Goal: Task Accomplishment & Management: Manage account settings

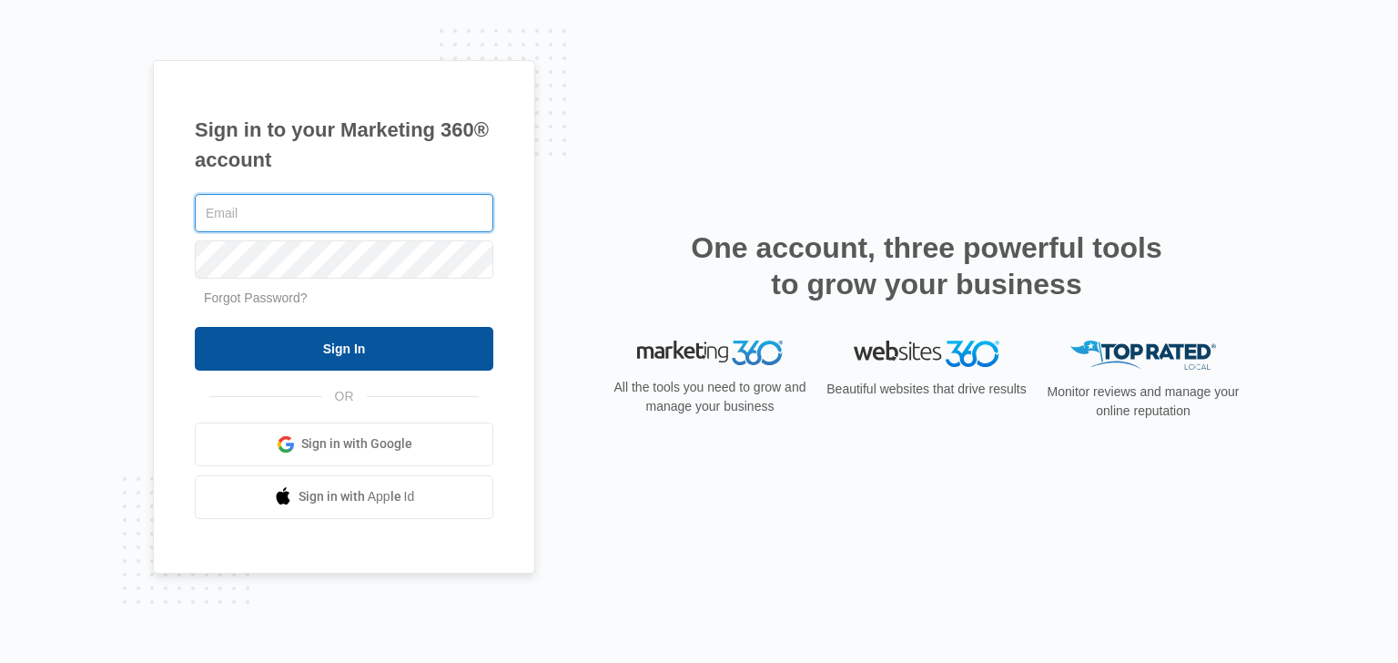
type input "[EMAIL_ADDRESS][DOMAIN_NAME]"
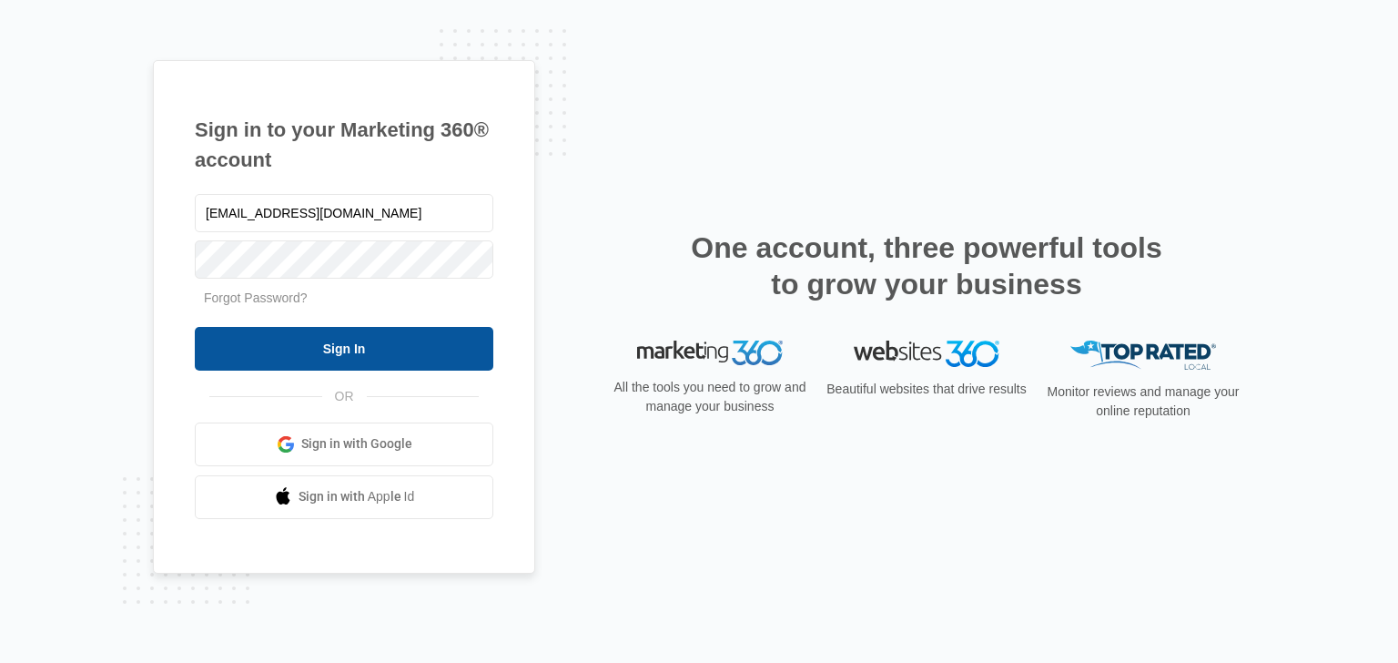
click at [394, 347] on input "Sign In" at bounding box center [344, 349] width 298 height 44
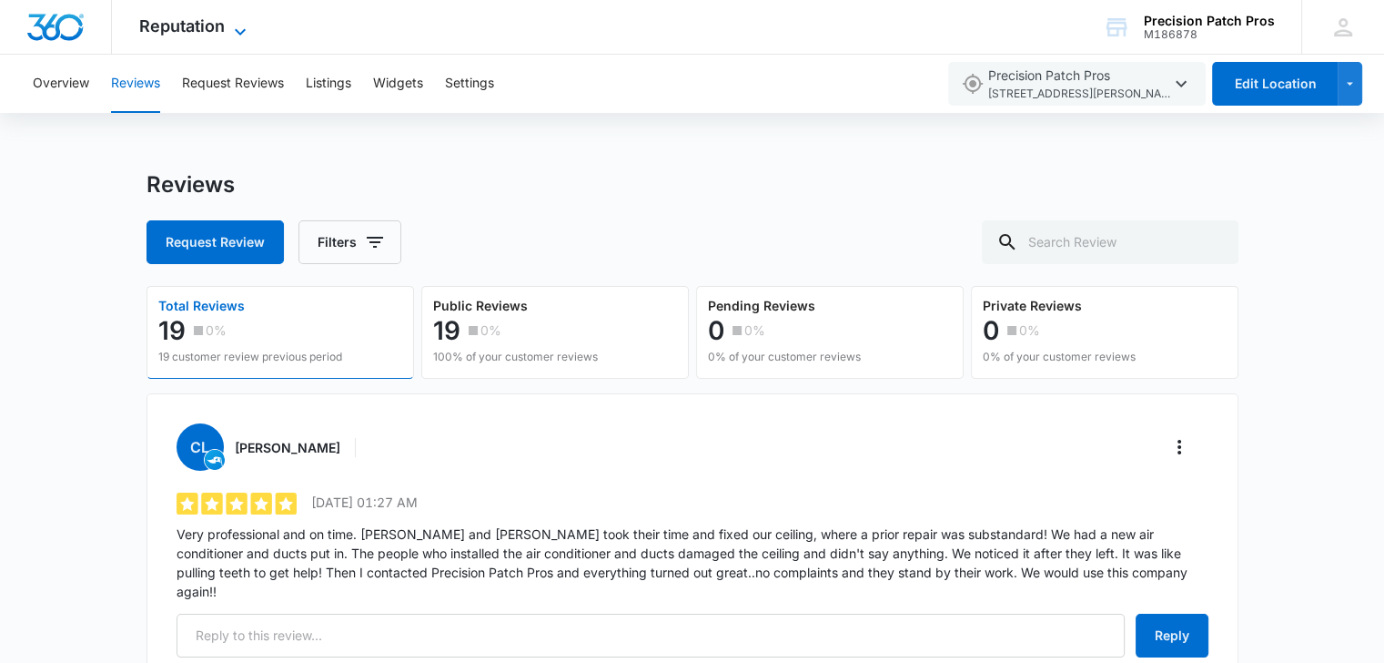
click at [230, 31] on icon at bounding box center [240, 32] width 22 height 22
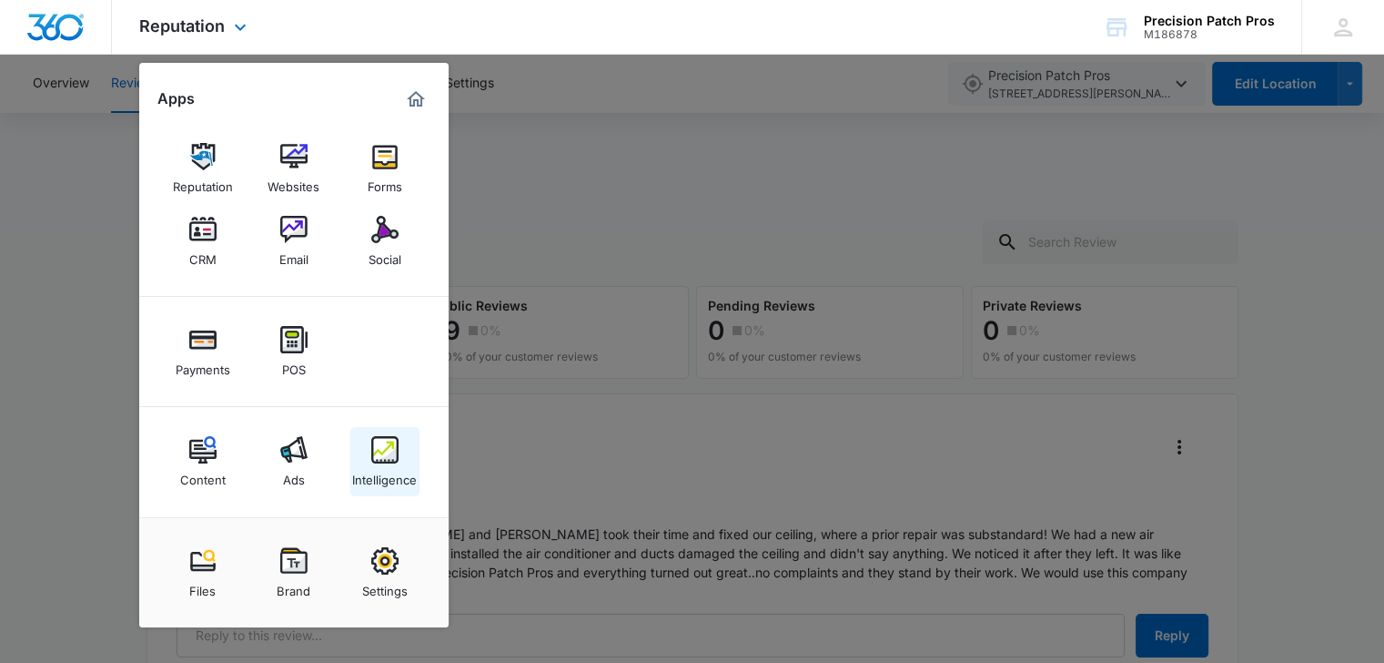
click at [383, 452] on img at bounding box center [384, 449] width 27 height 27
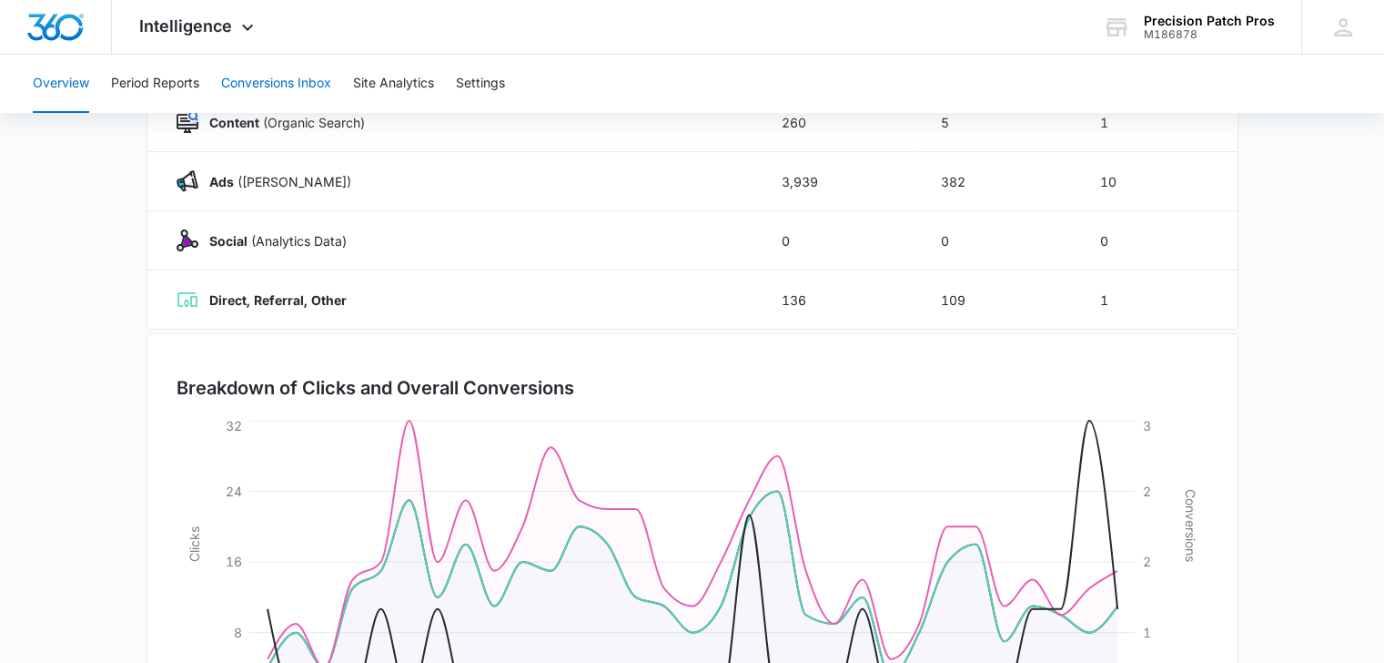
scroll to position [273, 0]
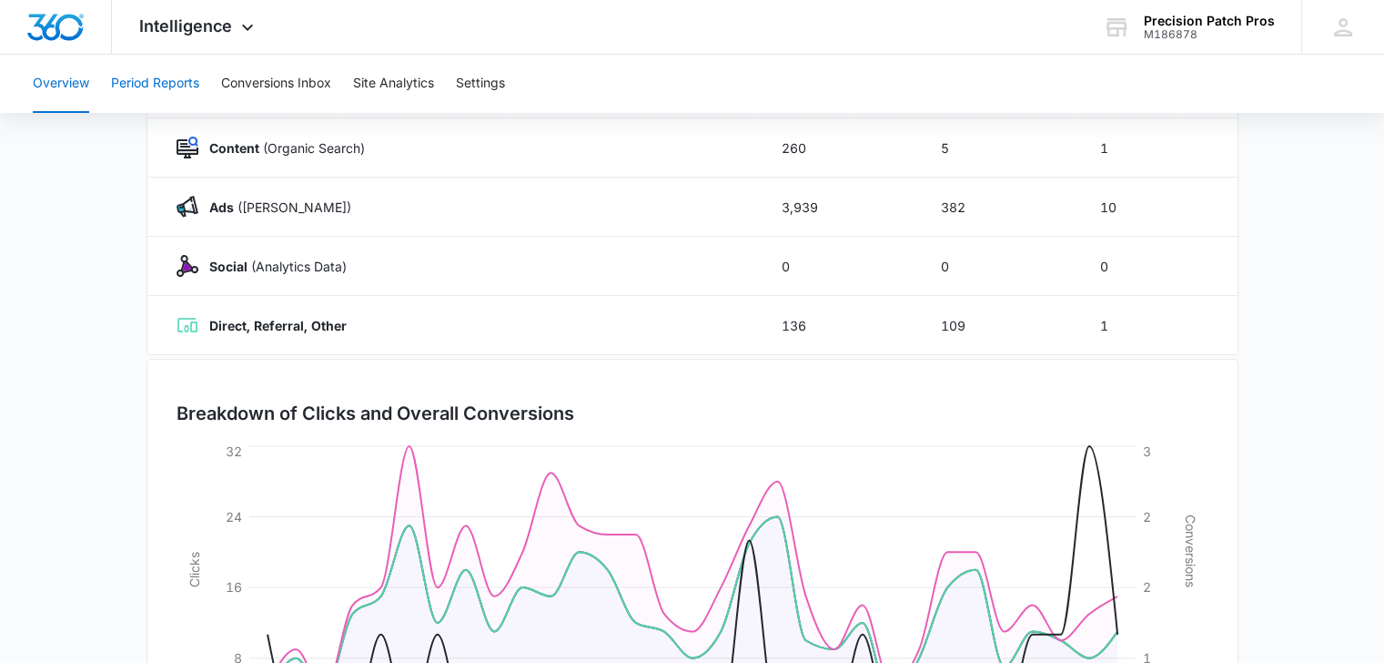
click at [121, 77] on button "Period Reports" at bounding box center [155, 84] width 88 height 58
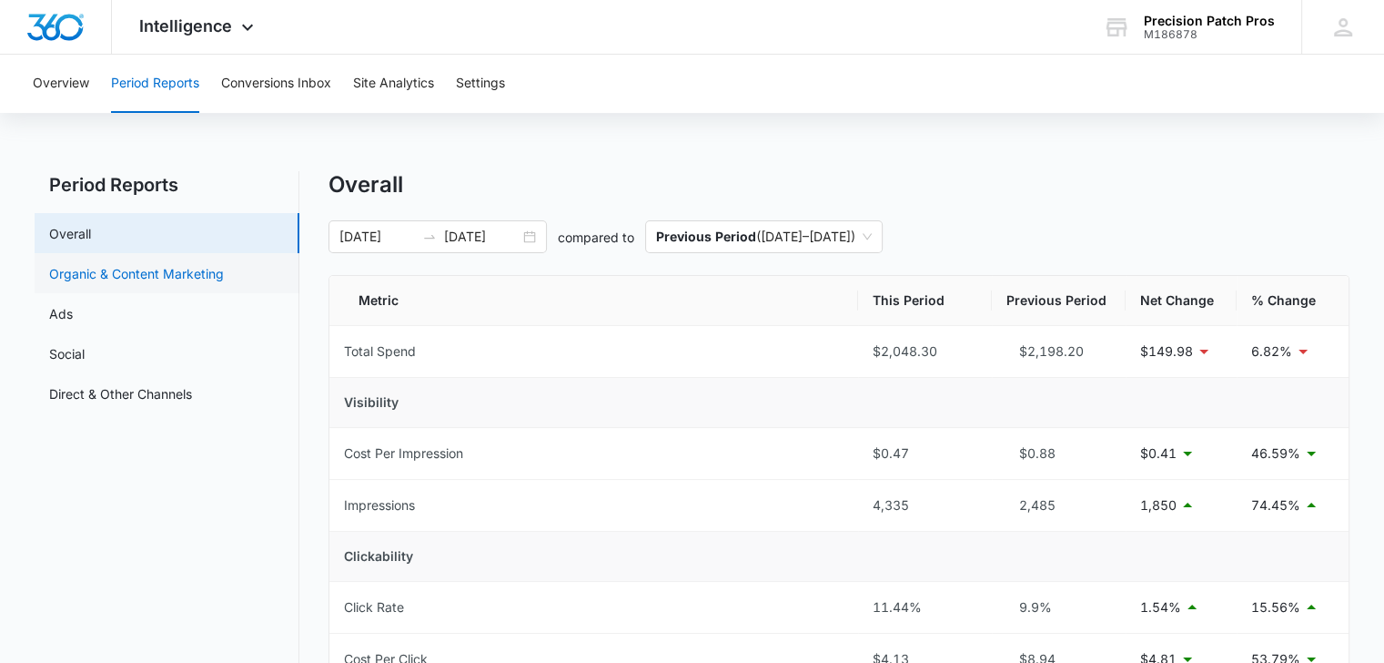
click at [101, 282] on link "Organic & Content Marketing" at bounding box center [136, 273] width 175 height 19
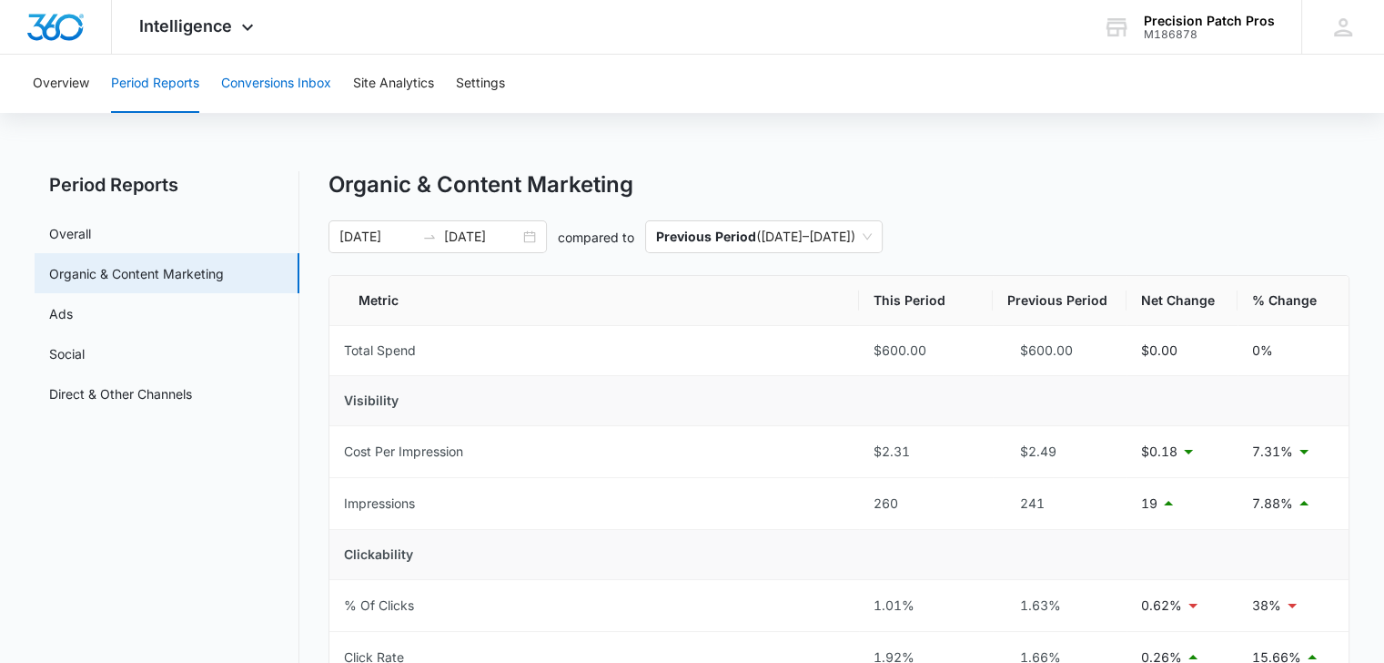
click at [287, 80] on button "Conversions Inbox" at bounding box center [276, 84] width 110 height 58
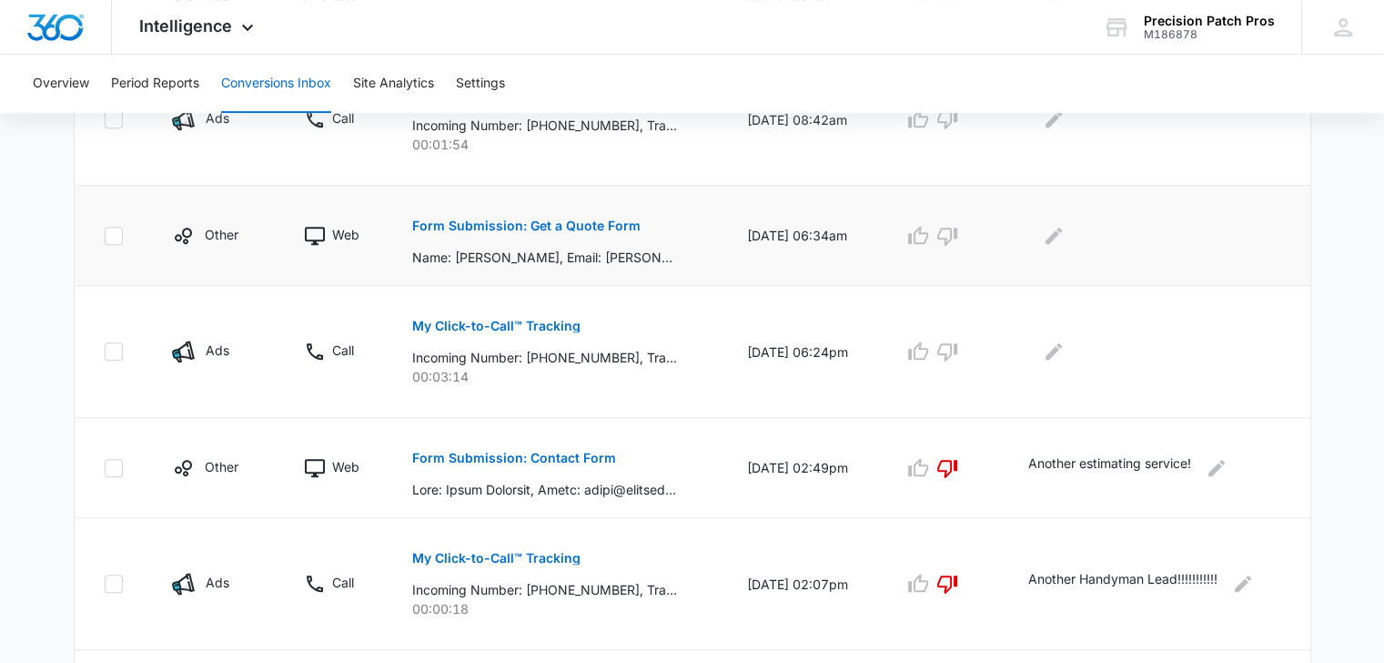
scroll to position [910, 0]
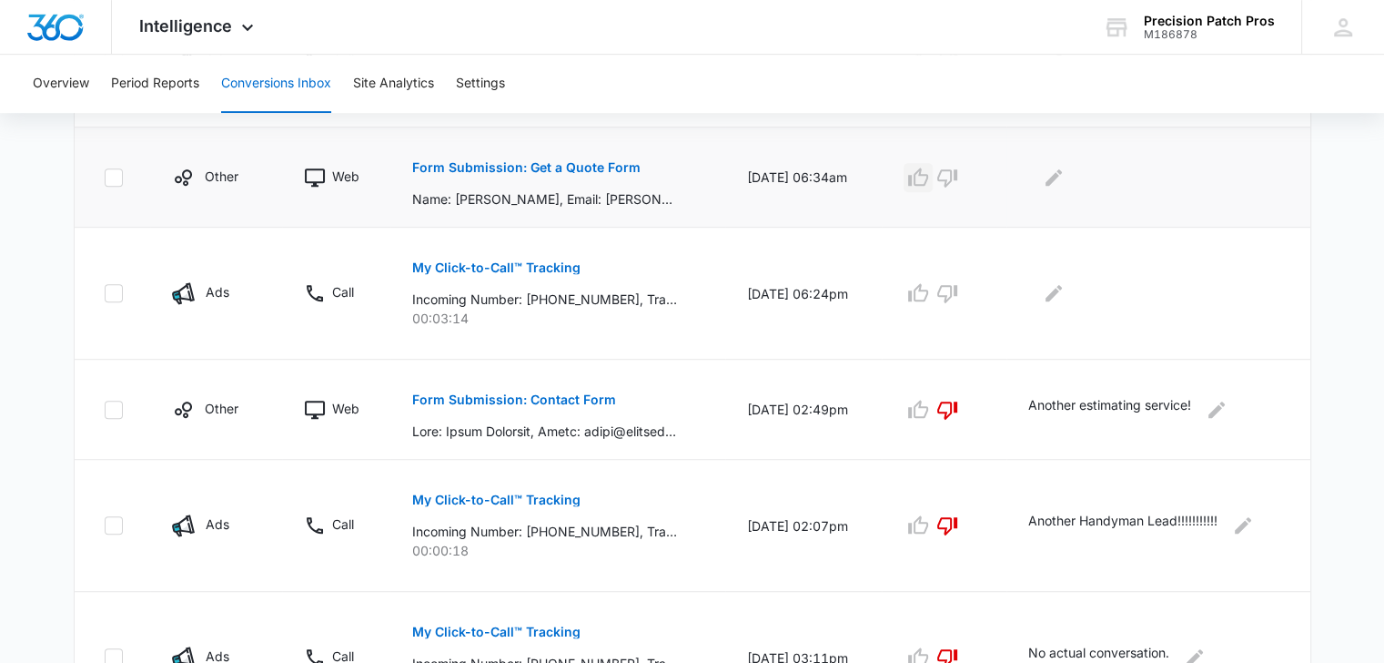
click at [929, 179] on icon "button" at bounding box center [918, 178] width 22 height 22
click at [956, 176] on icon "button" at bounding box center [947, 178] width 22 height 22
click at [1068, 187] on button "Edit Comments" at bounding box center [1053, 177] width 29 height 29
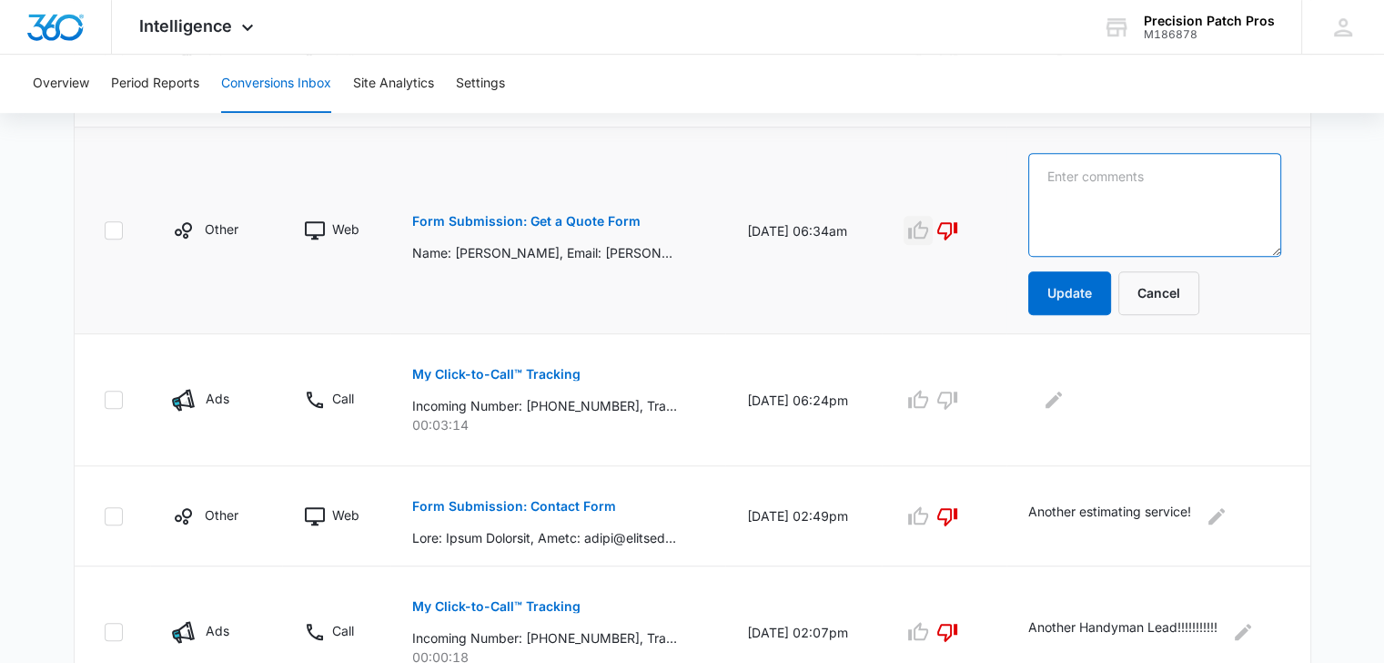
click at [1097, 197] on textarea at bounding box center [1154, 205] width 253 height 104
type textarea "Another service provider"
click at [1062, 299] on button "Update" at bounding box center [1069, 293] width 83 height 44
click at [1059, 298] on button "Update" at bounding box center [1069, 293] width 83 height 44
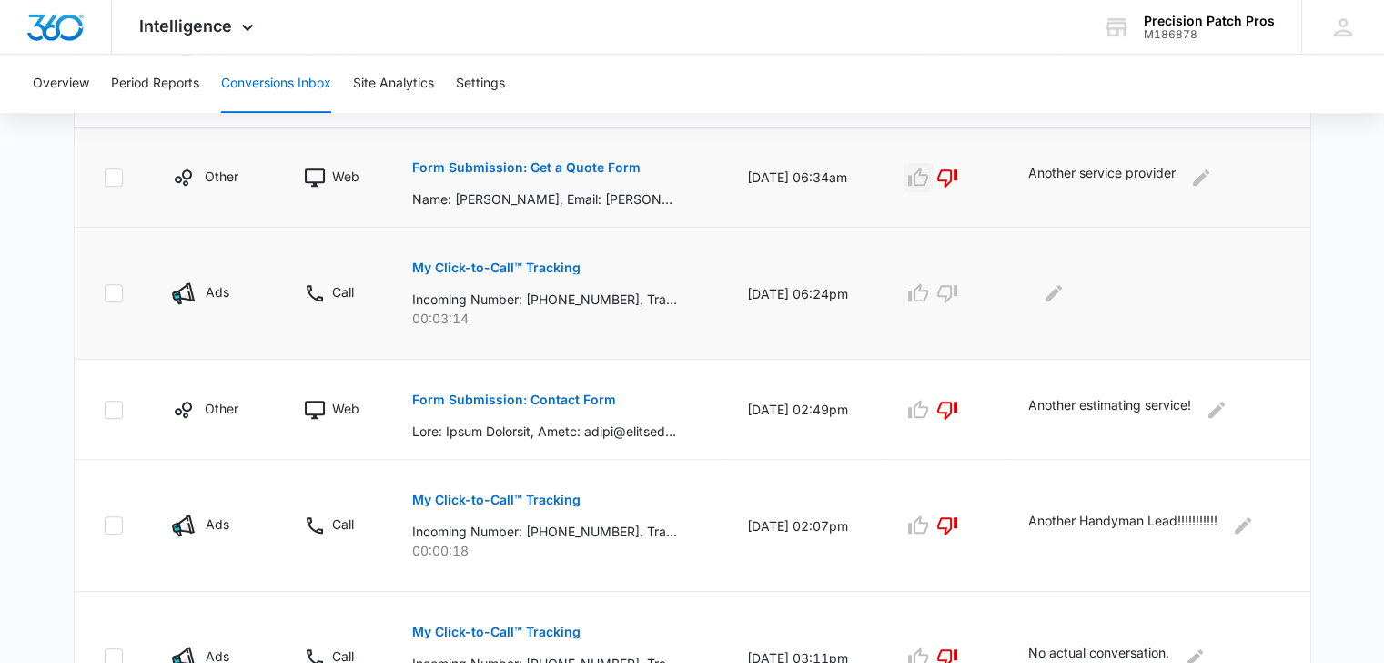
click at [521, 269] on p "My Click-to-Call™ Tracking" at bounding box center [496, 267] width 168 height 13
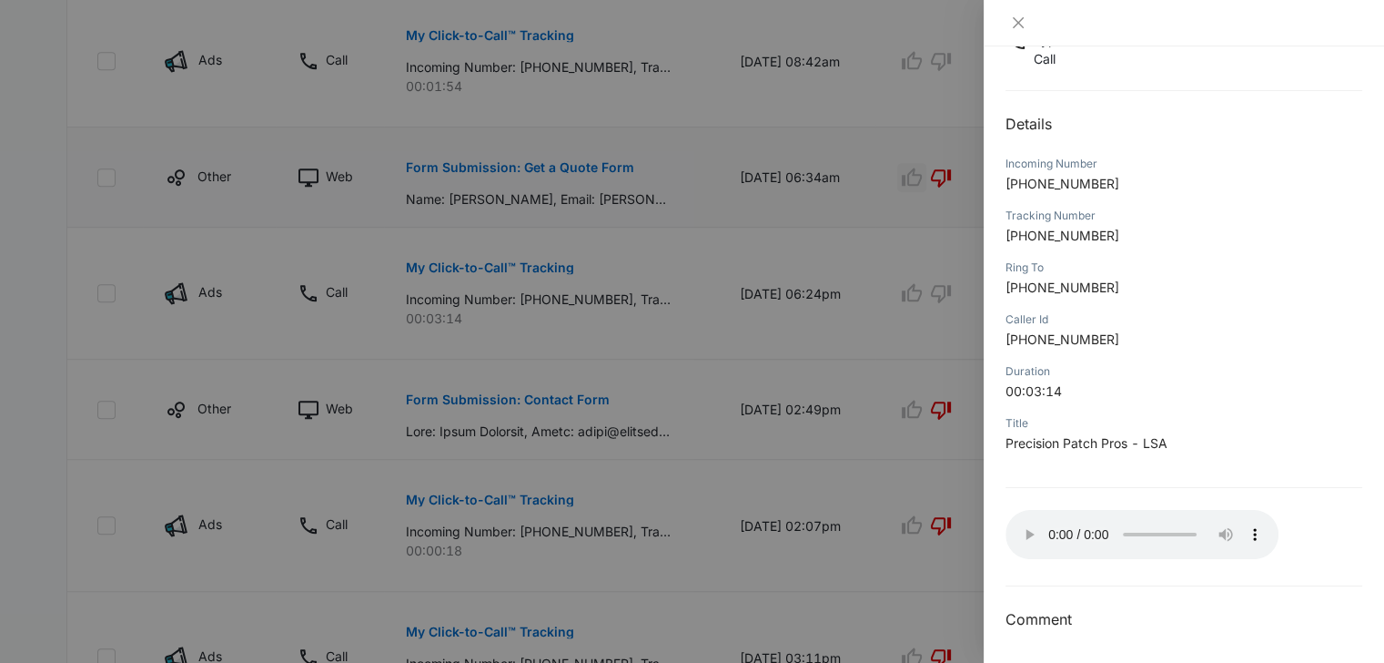
scroll to position [146, 0]
click at [1016, 18] on icon "close" at bounding box center [1018, 22] width 15 height 15
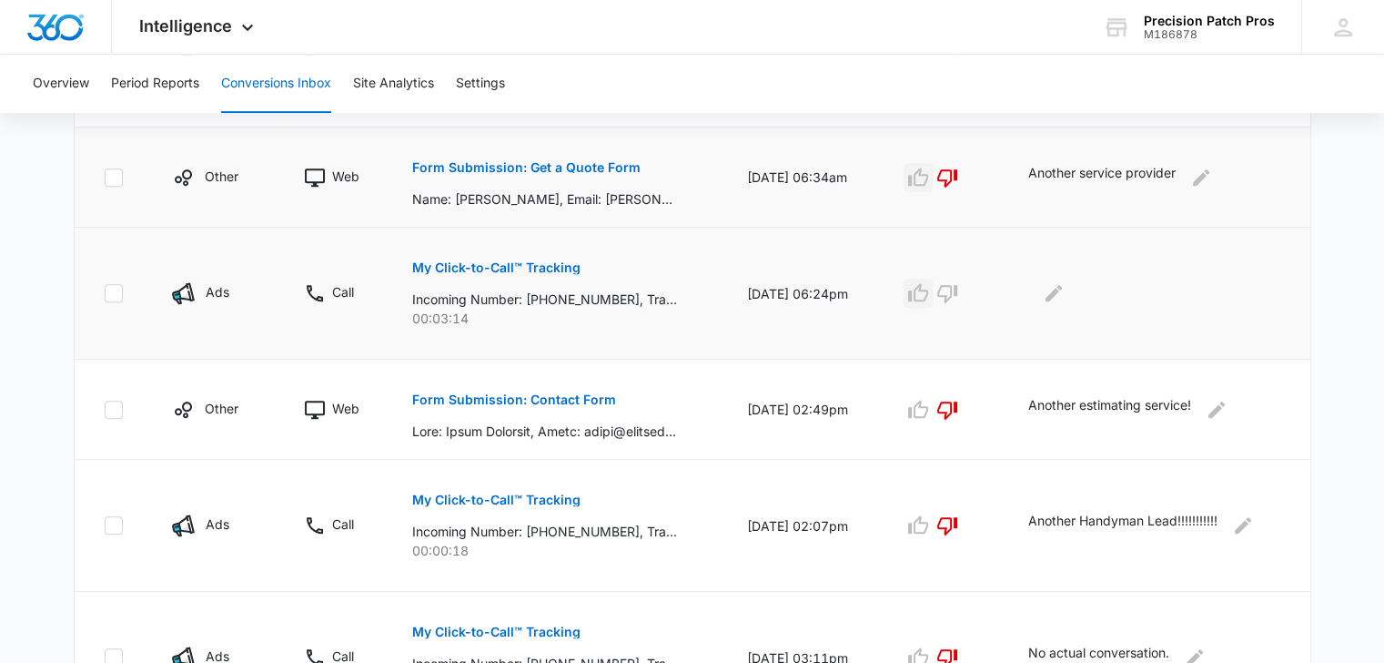
click at [929, 286] on icon "button" at bounding box center [918, 293] width 22 height 22
click at [1055, 291] on icon "Edit Comments" at bounding box center [1054, 293] width 22 height 22
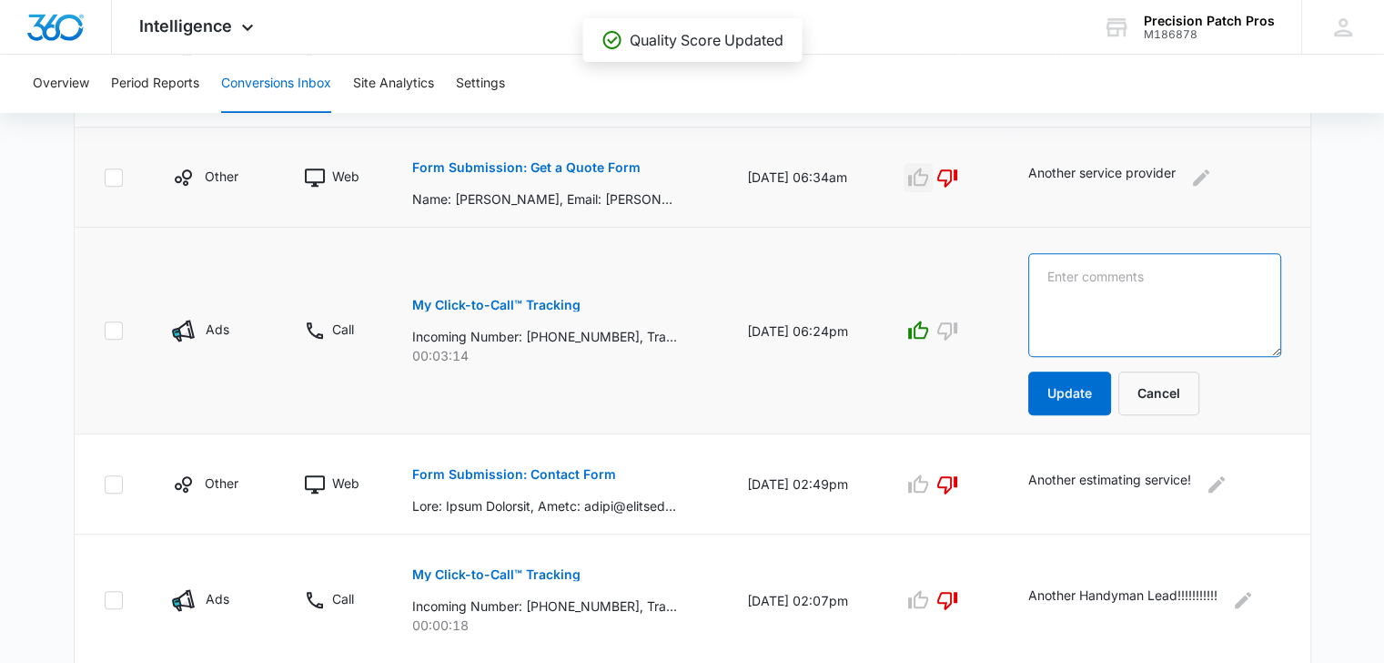
click at [1058, 285] on textarea at bounding box center [1154, 305] width 253 height 104
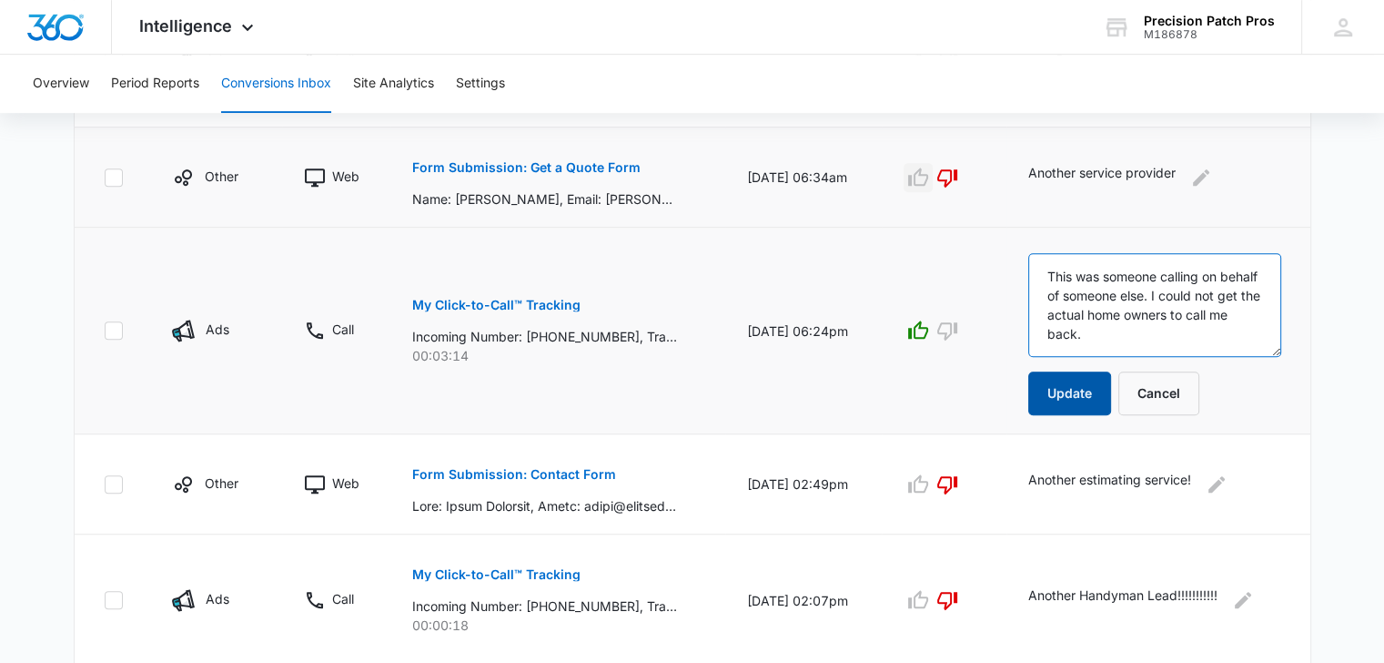
type textarea "This was someone calling on behalf of someone else. I could not get the actual …"
click at [1083, 384] on button "Update" at bounding box center [1069, 393] width 83 height 44
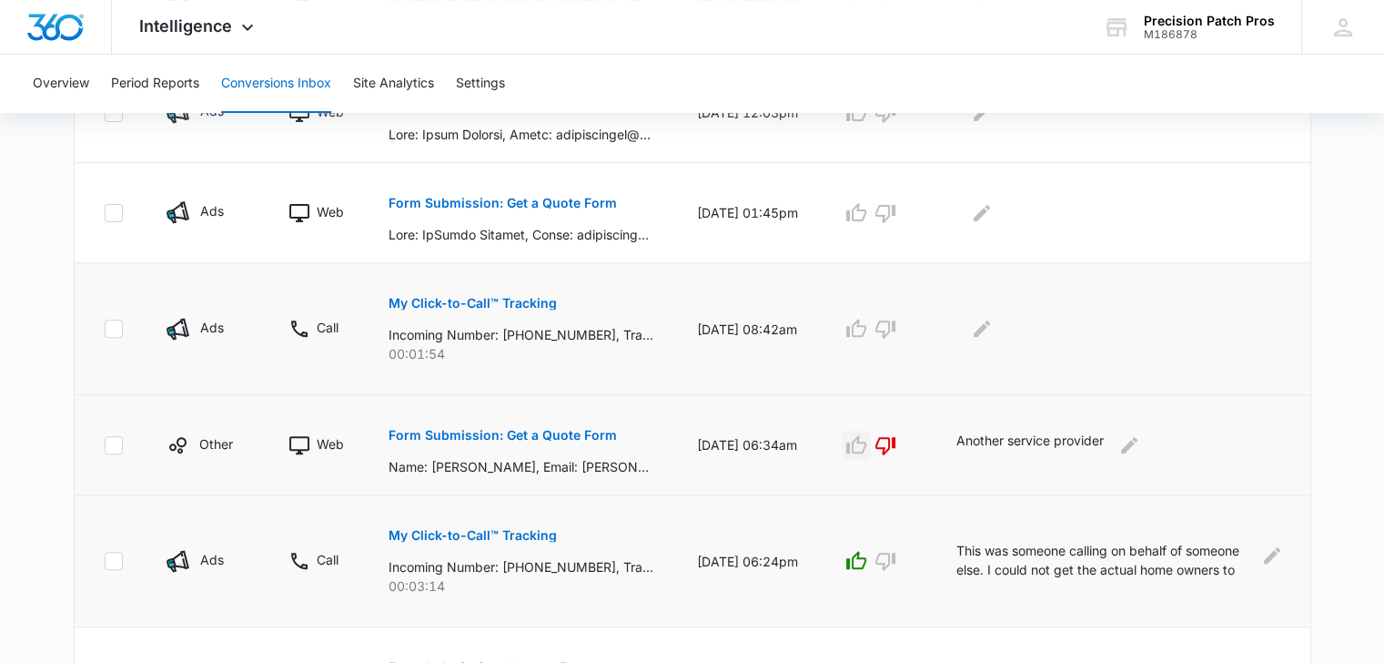
scroll to position [637, 0]
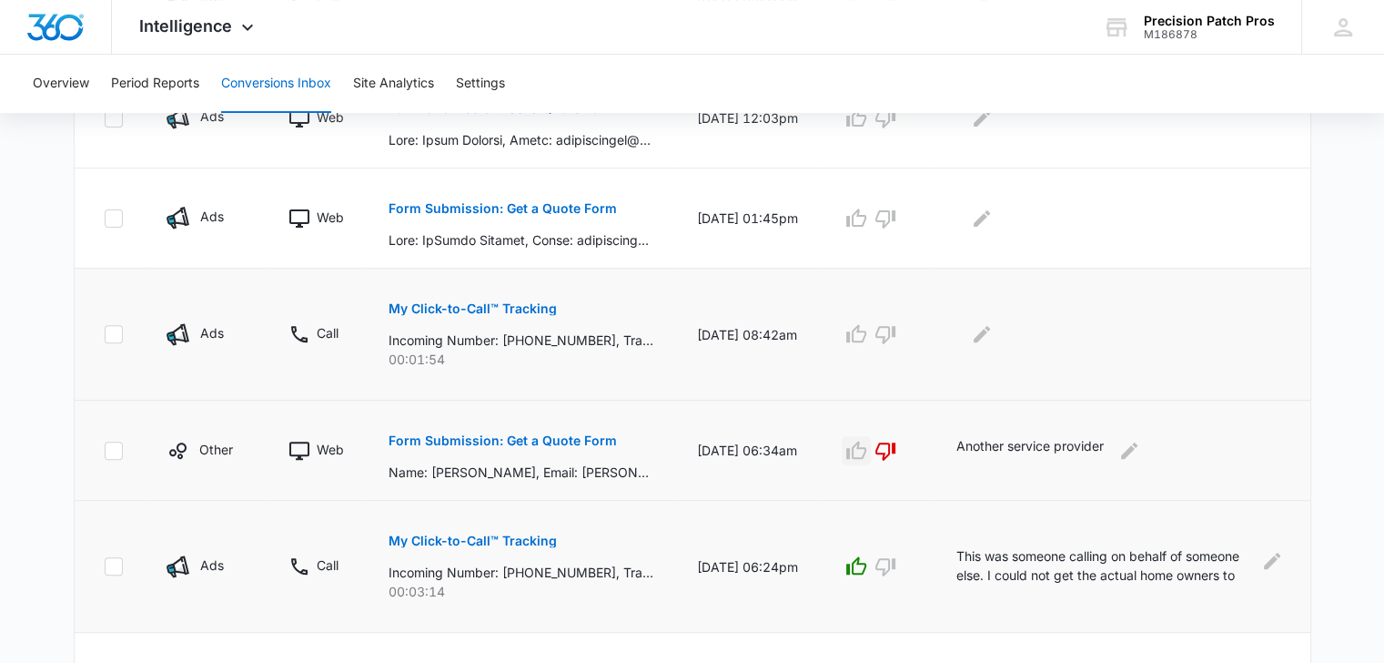
click at [494, 303] on p "My Click-to-Call™ Tracking" at bounding box center [473, 308] width 168 height 13
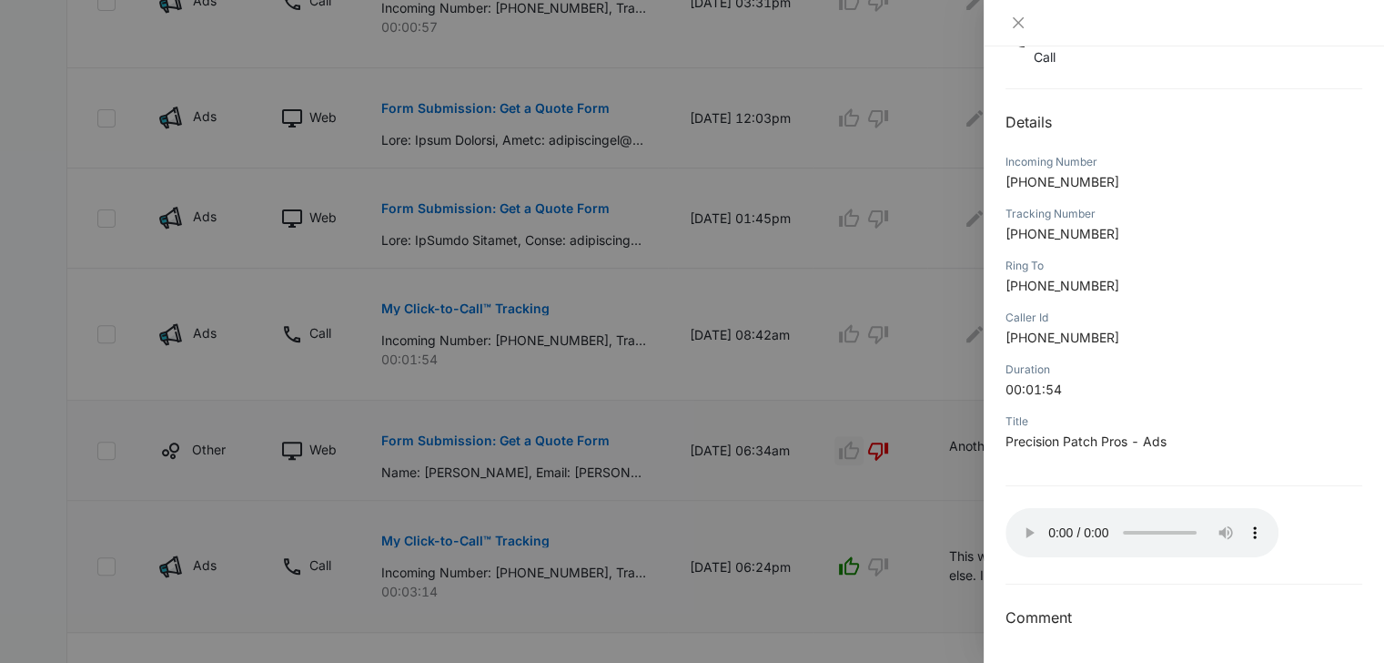
scroll to position [146, 0]
click at [1026, 25] on button "Close" at bounding box center [1018, 23] width 25 height 16
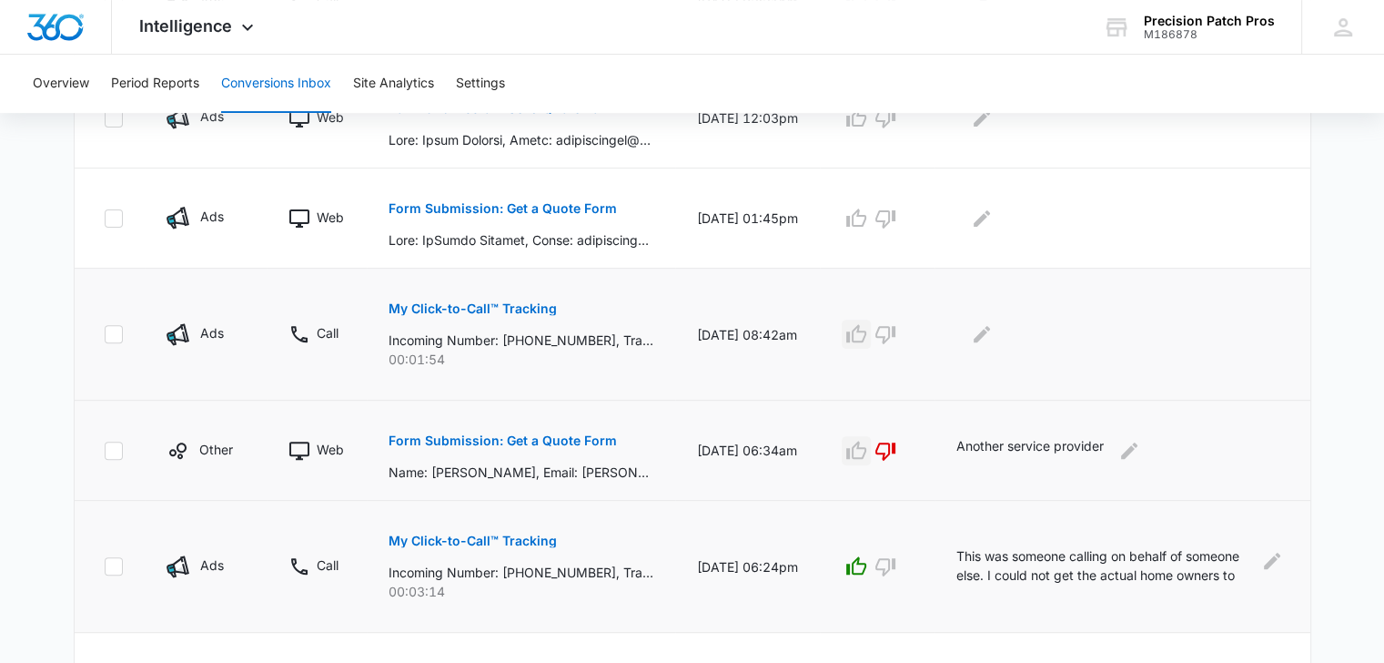
click at [860, 329] on icon "button" at bounding box center [856, 334] width 22 height 22
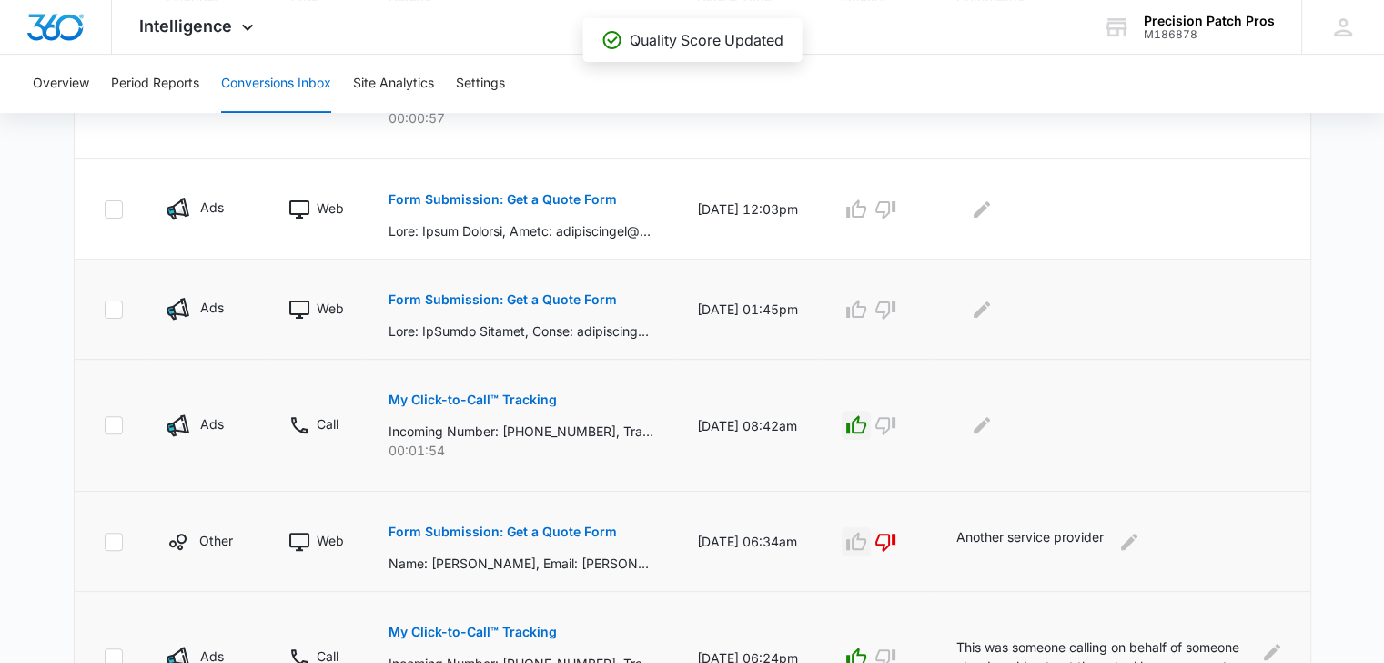
scroll to position [546, 0]
click at [865, 308] on icon "button" at bounding box center [856, 309] width 22 height 22
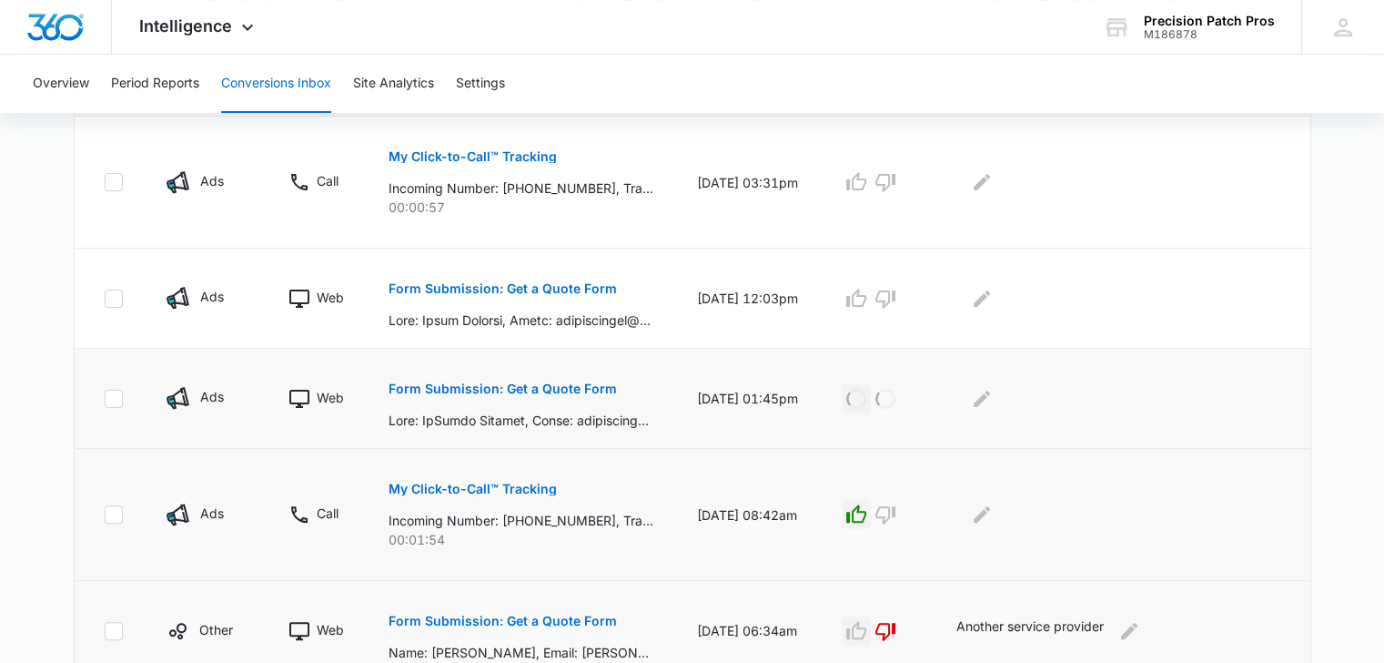
scroll to position [455, 0]
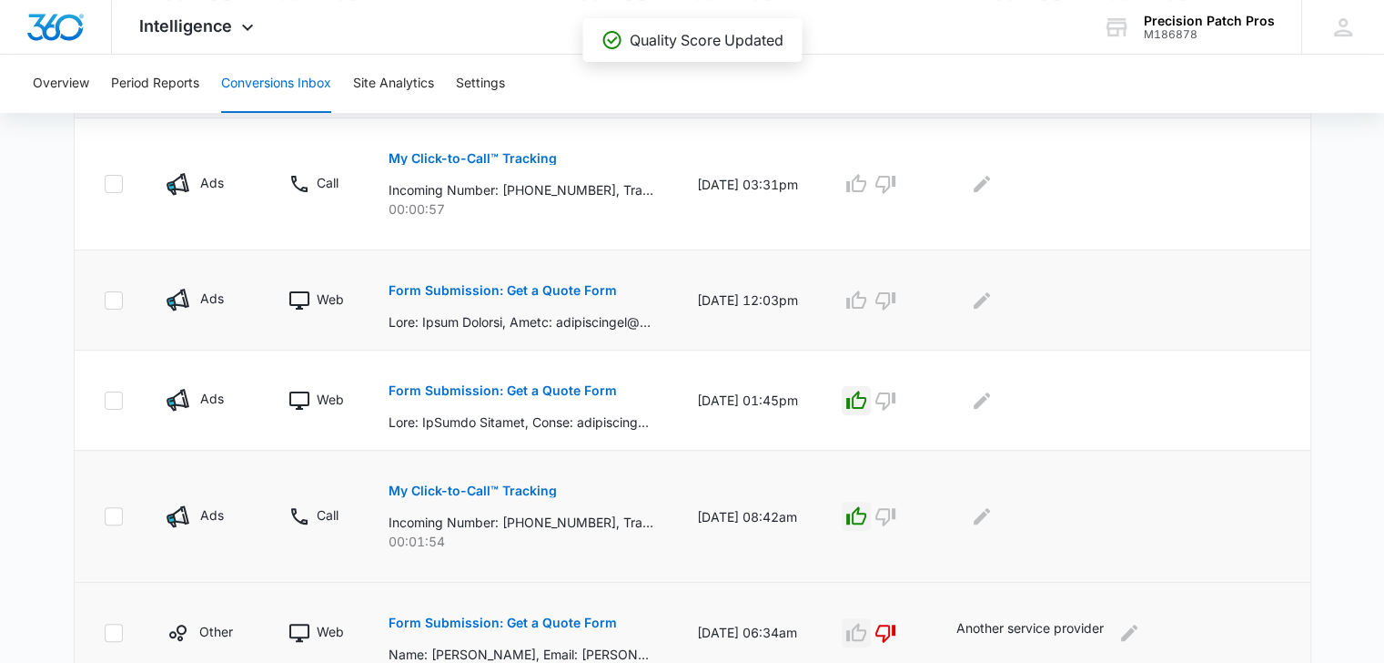
click at [562, 290] on p "Form Submission: Get a Quote Form" at bounding box center [503, 290] width 228 height 13
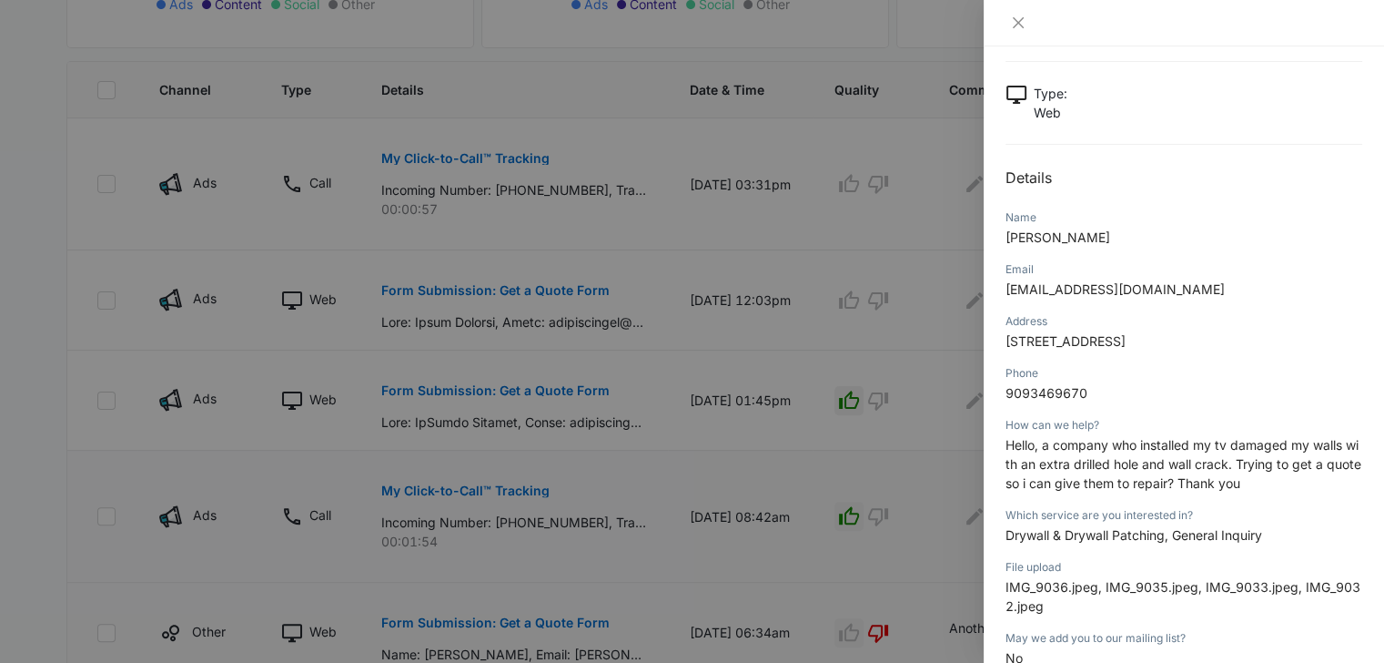
scroll to position [91, 0]
click at [1020, 28] on icon "close" at bounding box center [1018, 22] width 15 height 15
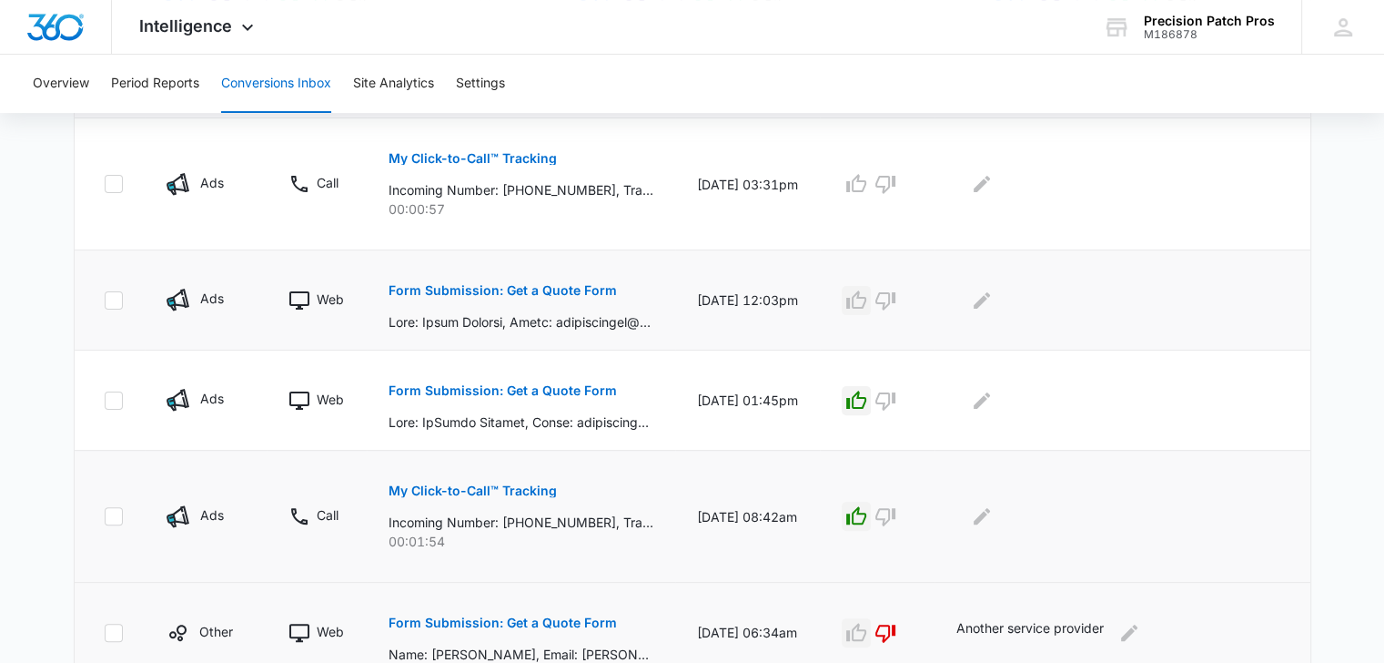
click at [867, 292] on icon "button" at bounding box center [856, 300] width 22 height 22
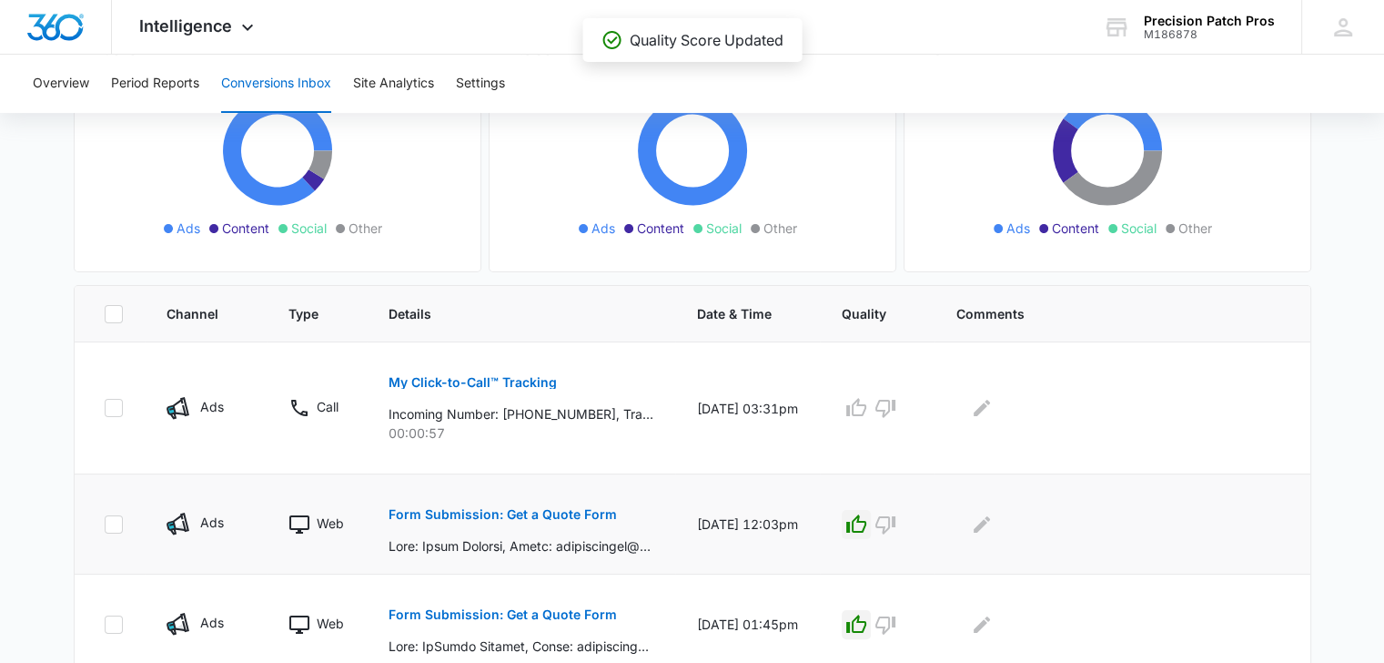
scroll to position [182, 0]
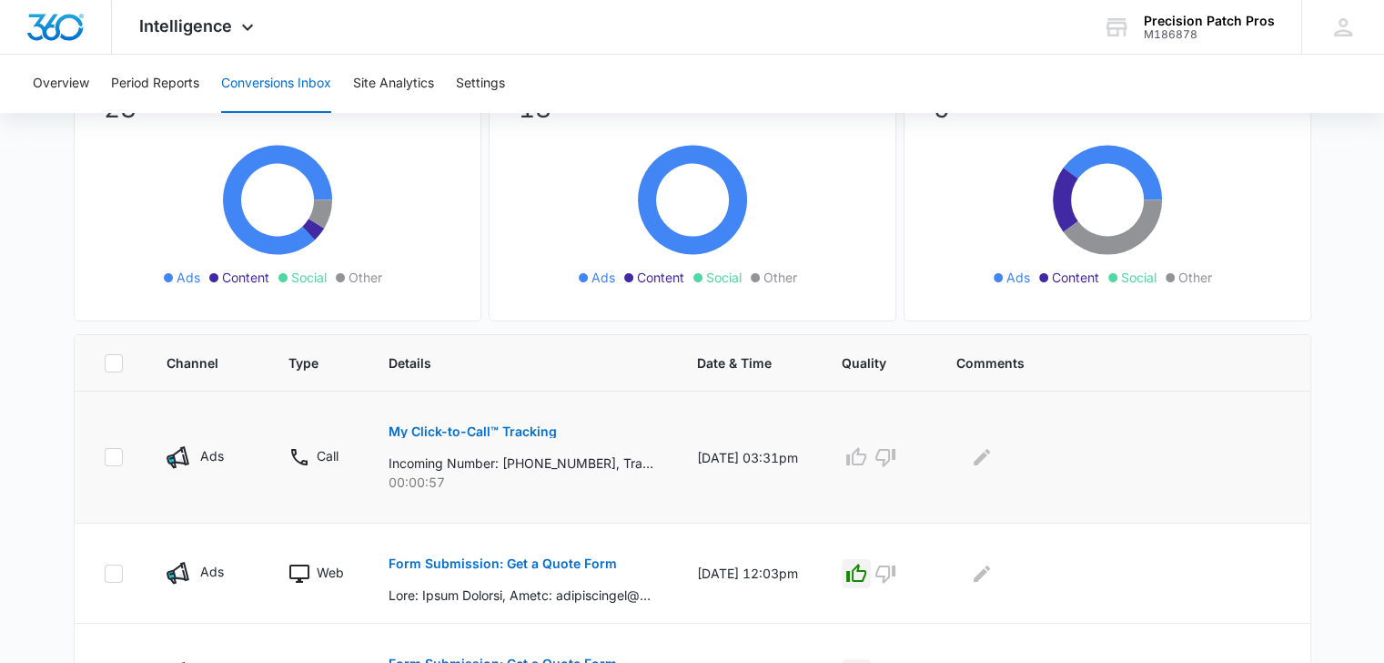
click at [522, 430] on p "My Click-to-Call™ Tracking" at bounding box center [473, 431] width 168 height 13
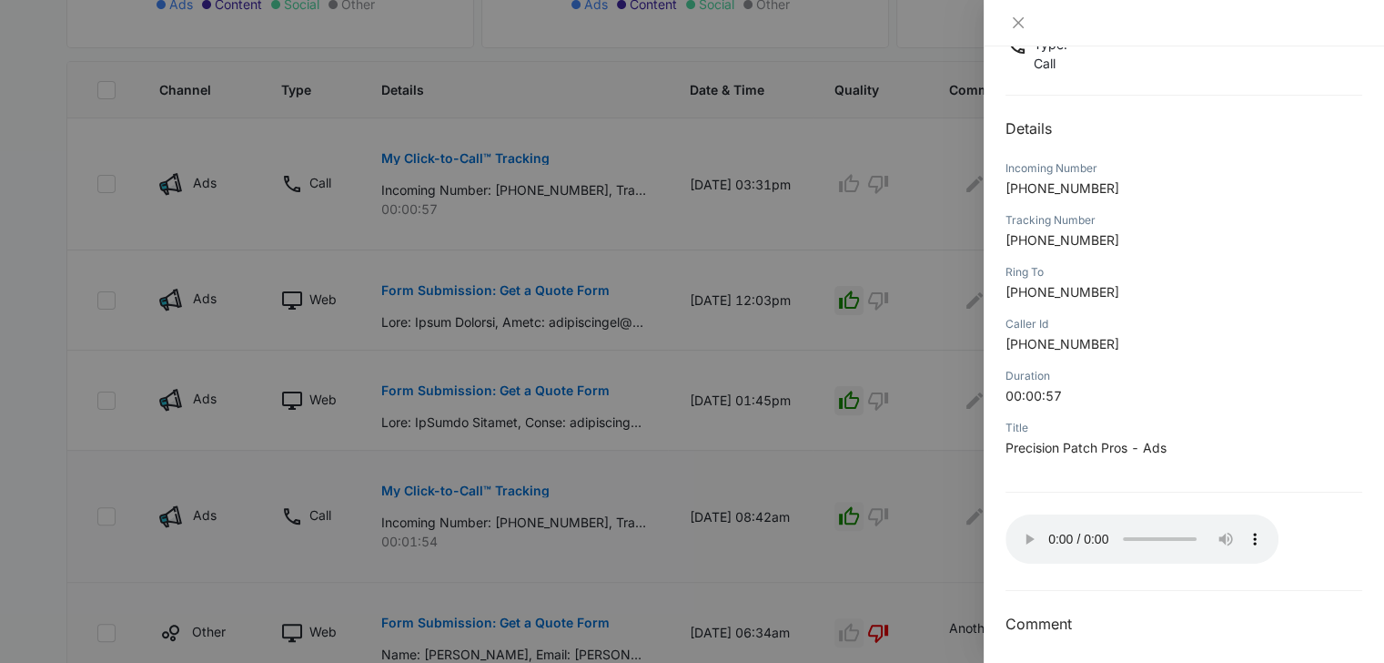
scroll to position [146, 0]
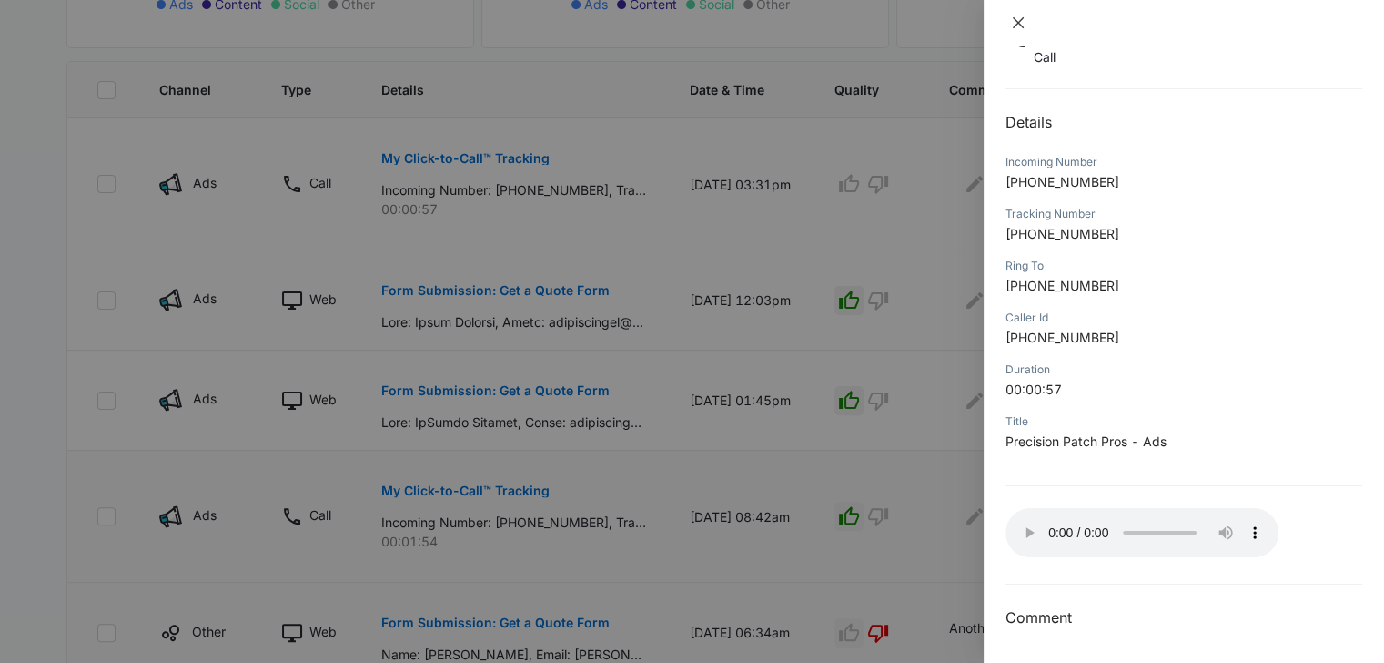
click at [1007, 15] on button "Close" at bounding box center [1018, 23] width 25 height 16
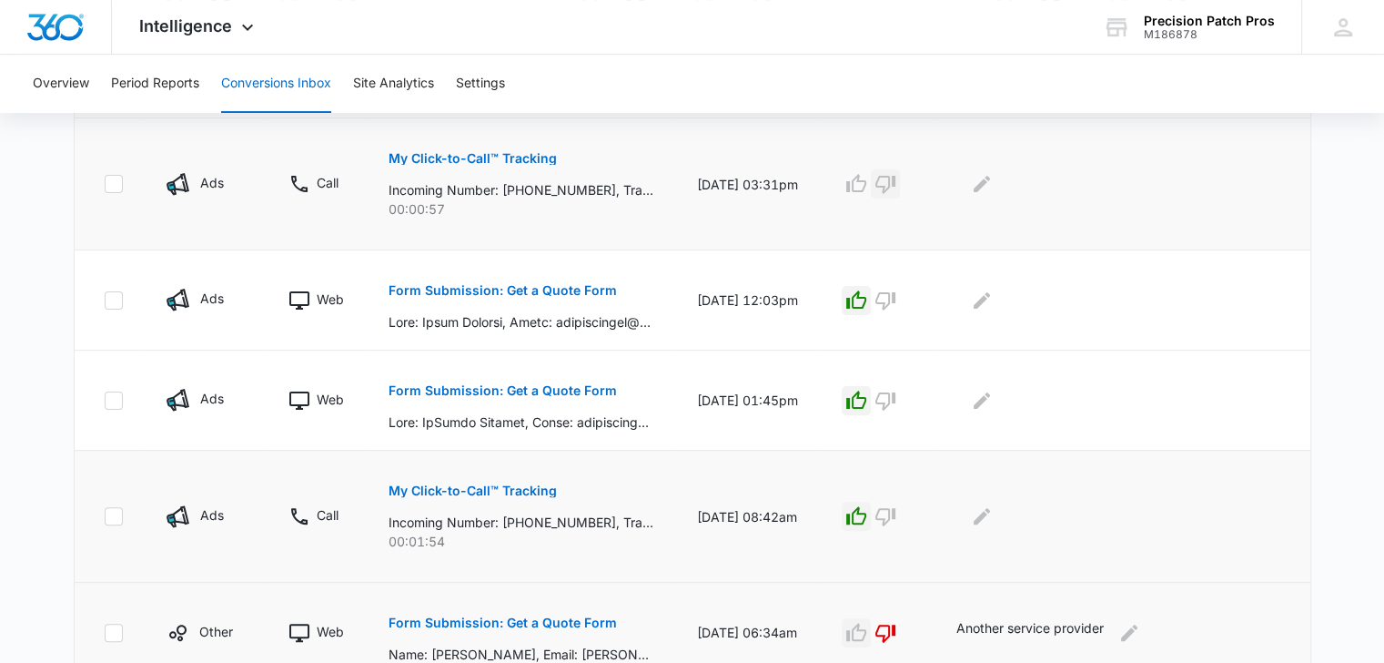
click at [895, 185] on icon "button" at bounding box center [885, 185] width 20 height 18
click at [988, 190] on icon "Edit Comments" at bounding box center [982, 184] width 22 height 22
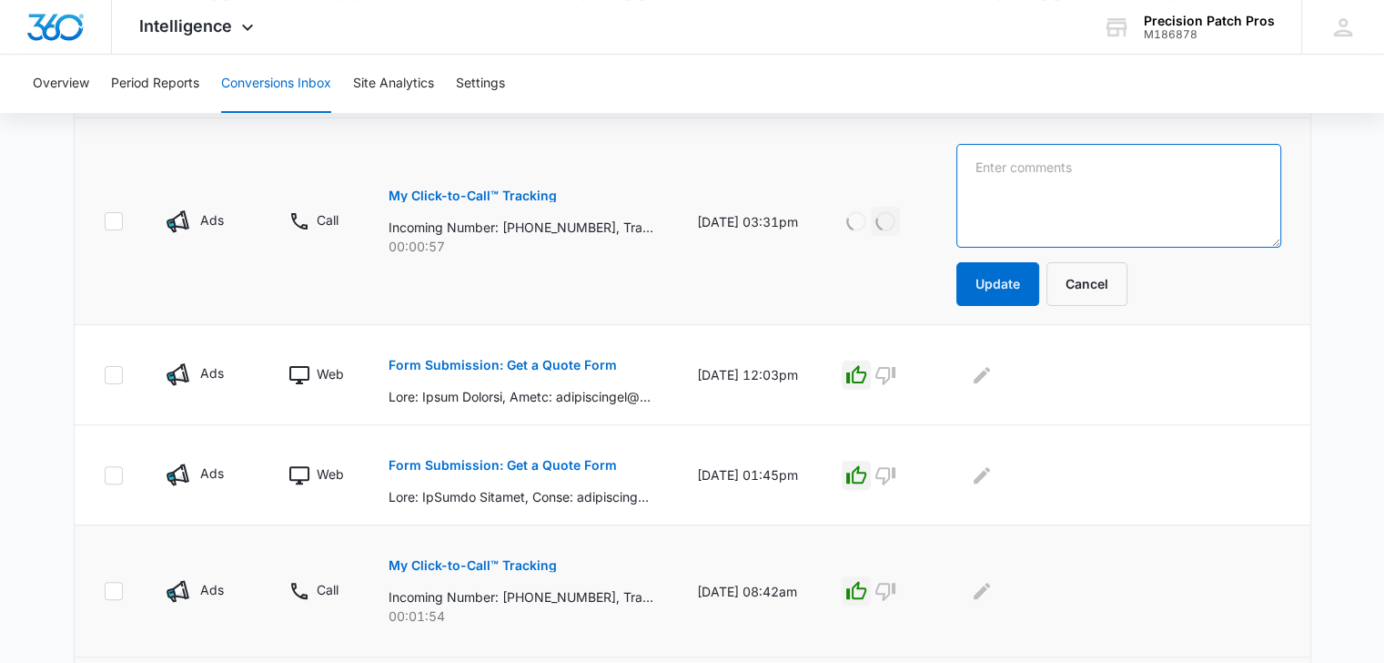
click at [1059, 204] on textarea at bounding box center [1118, 196] width 325 height 104
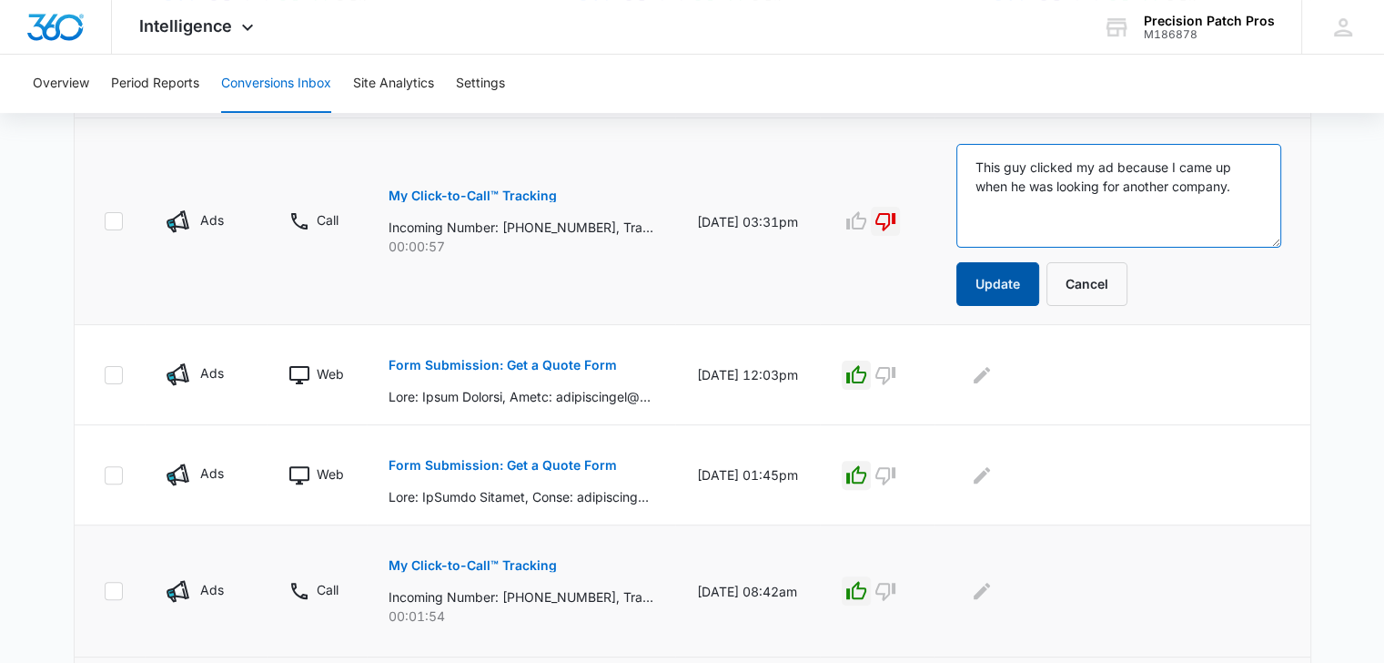
type textarea "This guy clicked my ad because I came up when he was looking for another compan…"
click at [1004, 289] on button "Update" at bounding box center [997, 284] width 83 height 44
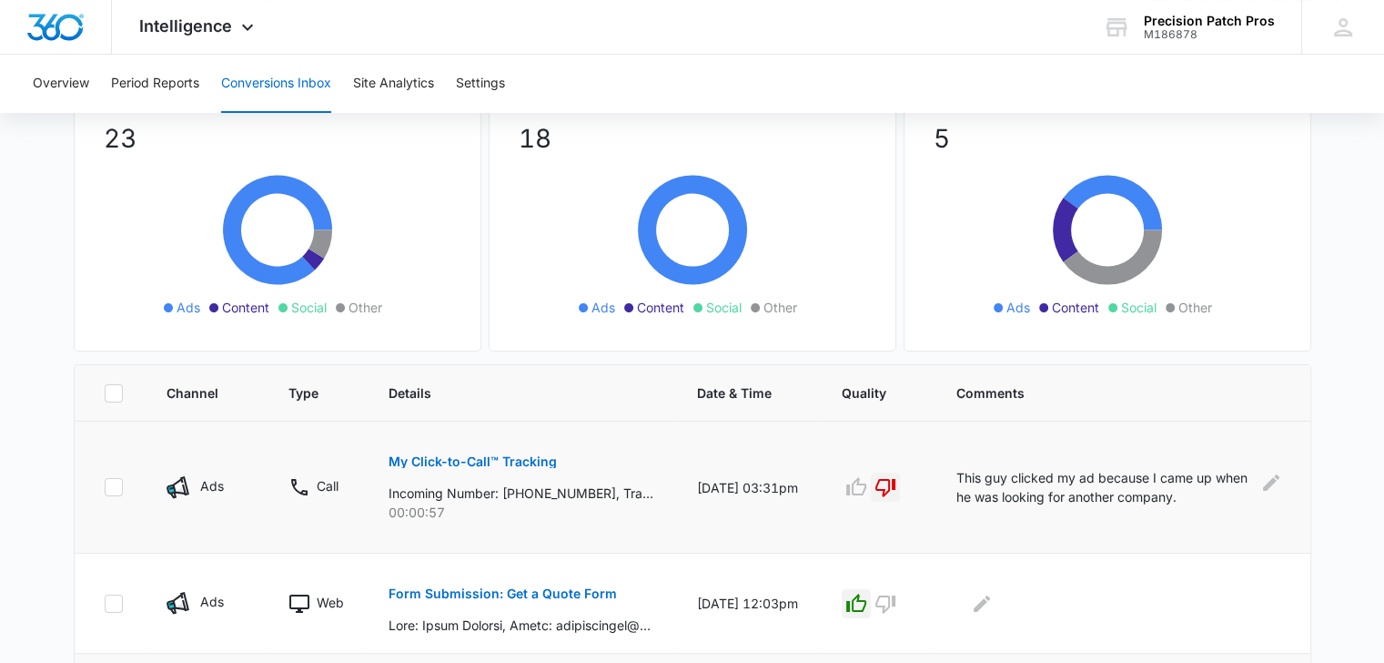
scroll to position [0, 0]
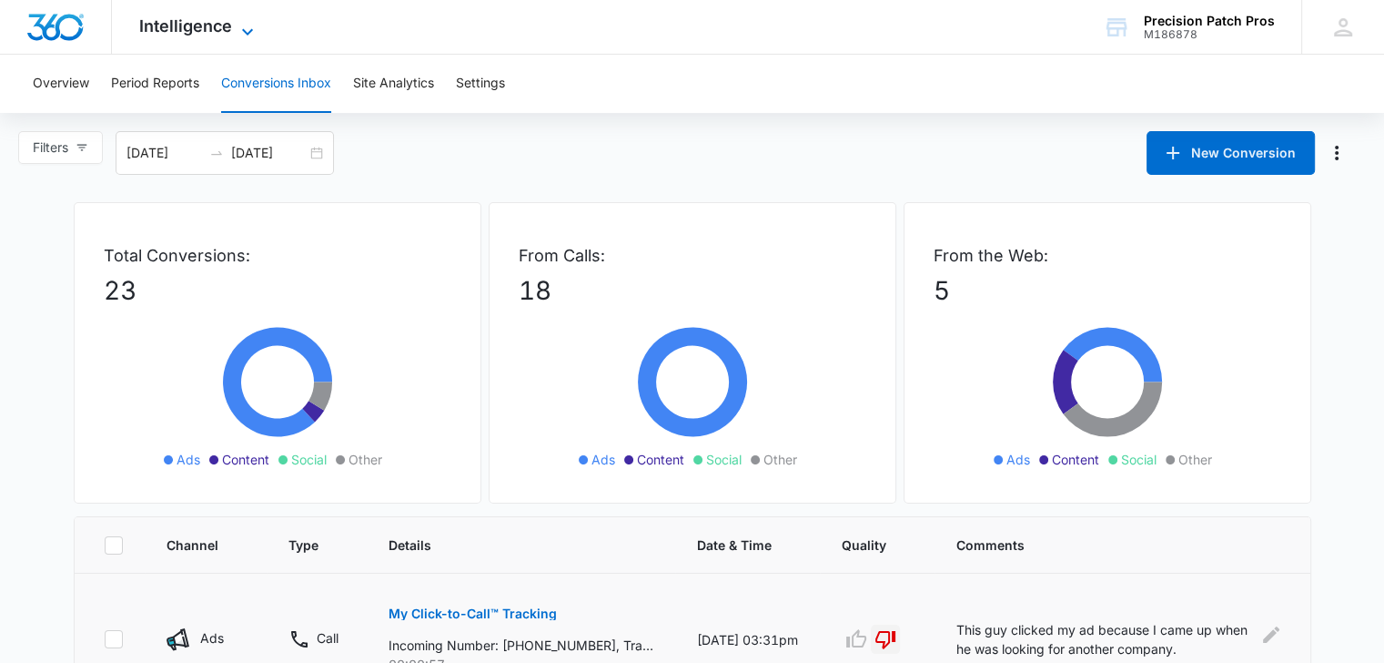
click at [162, 25] on span "Intelligence" at bounding box center [185, 25] width 93 height 19
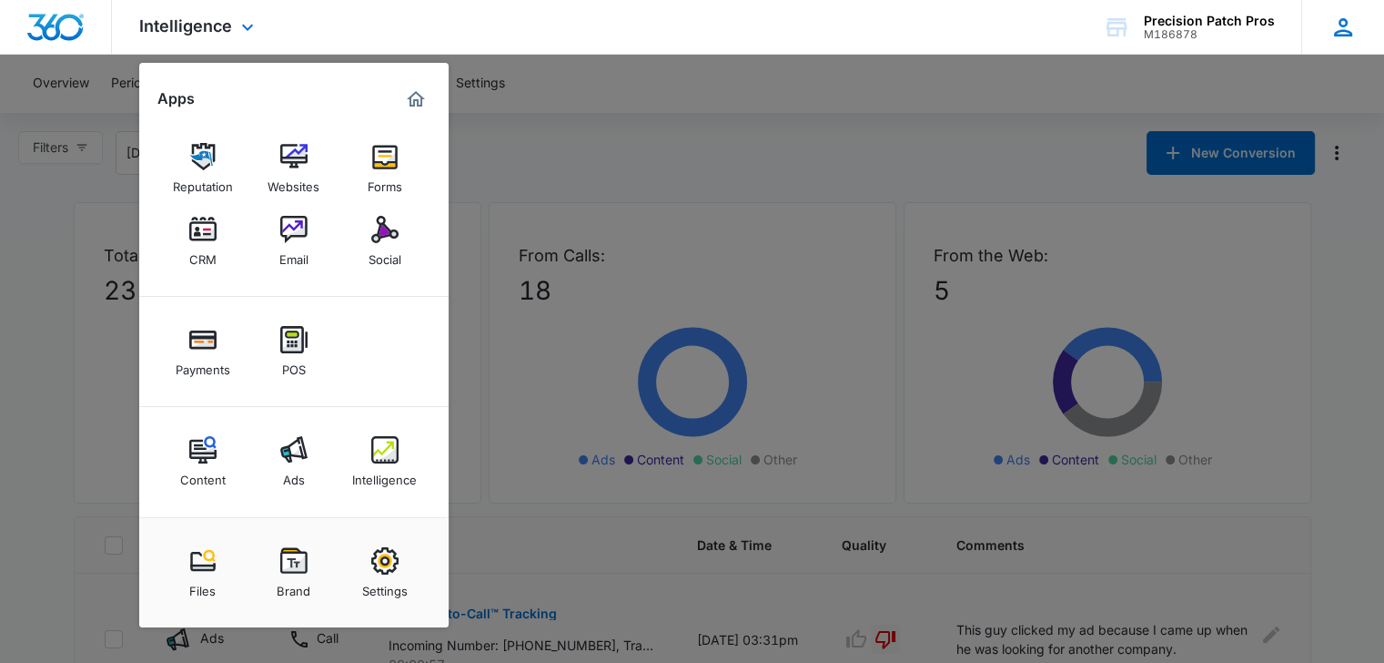
click at [1351, 25] on icon at bounding box center [1343, 27] width 27 height 27
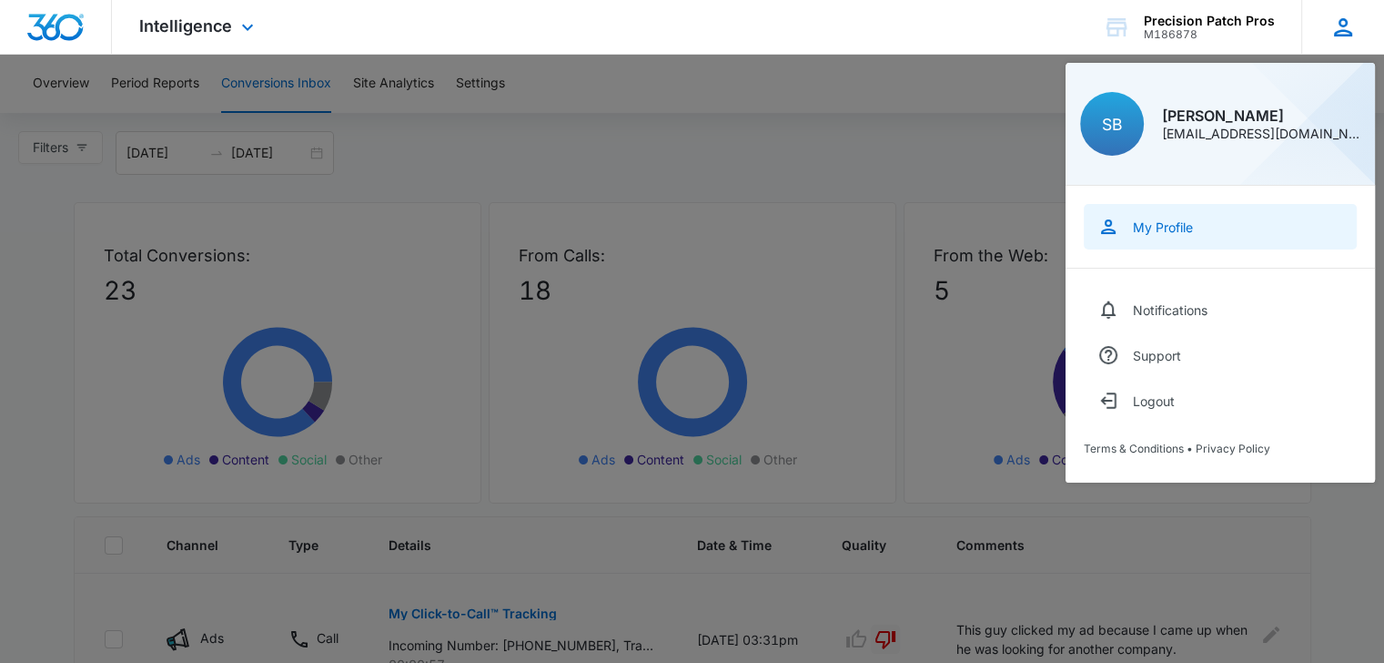
click at [1176, 219] on div "My Profile" at bounding box center [1163, 226] width 60 height 15
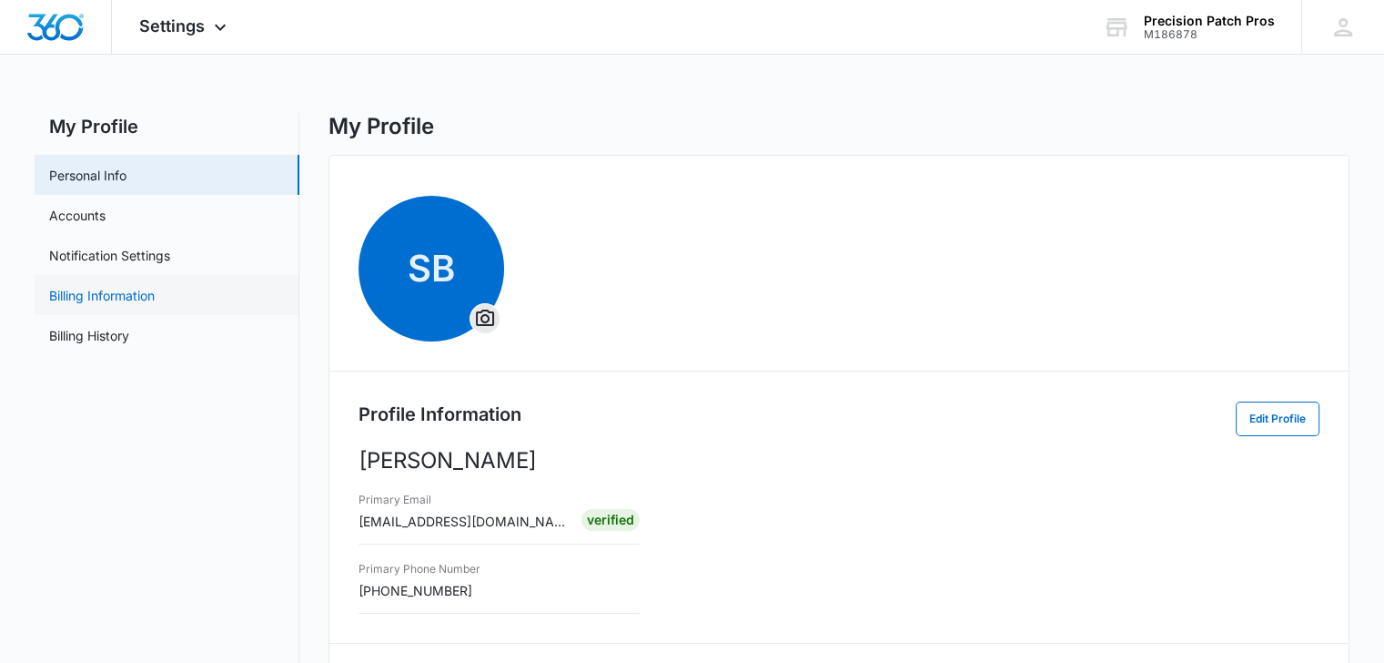
click at [81, 298] on link "Billing Information" at bounding box center [102, 295] width 106 height 19
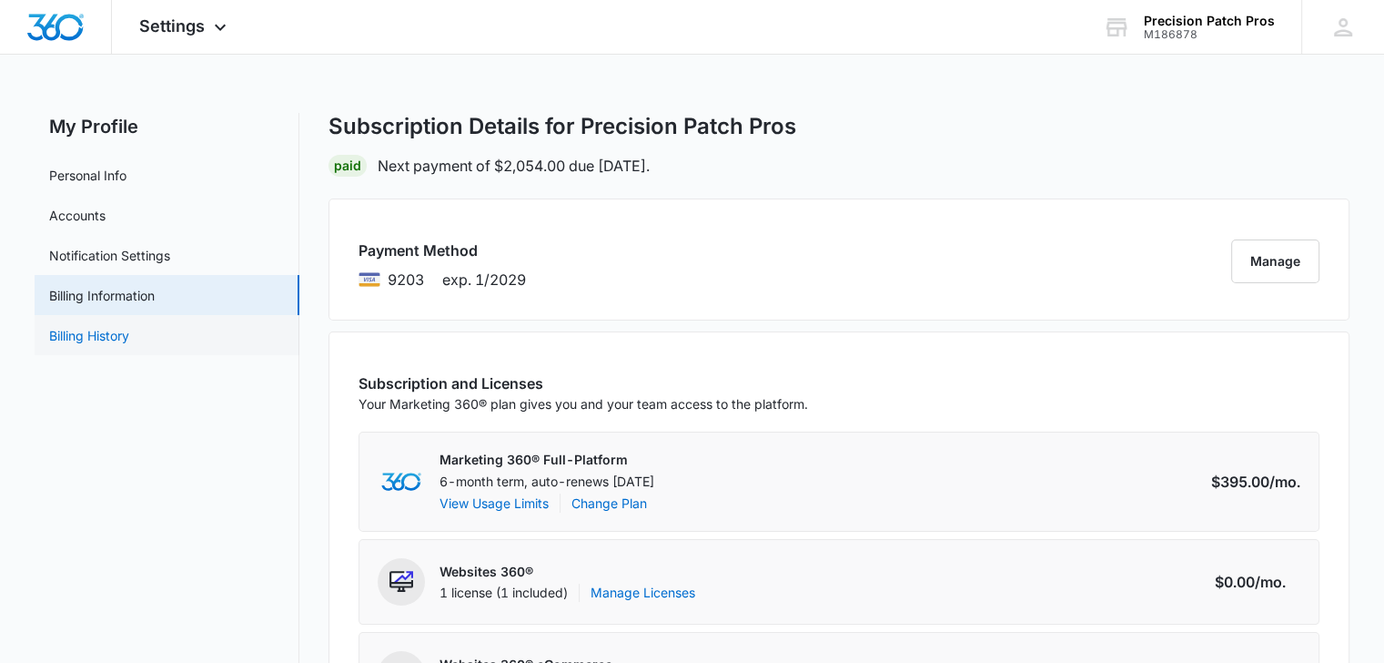
click at [85, 328] on link "Billing History" at bounding box center [89, 335] width 80 height 19
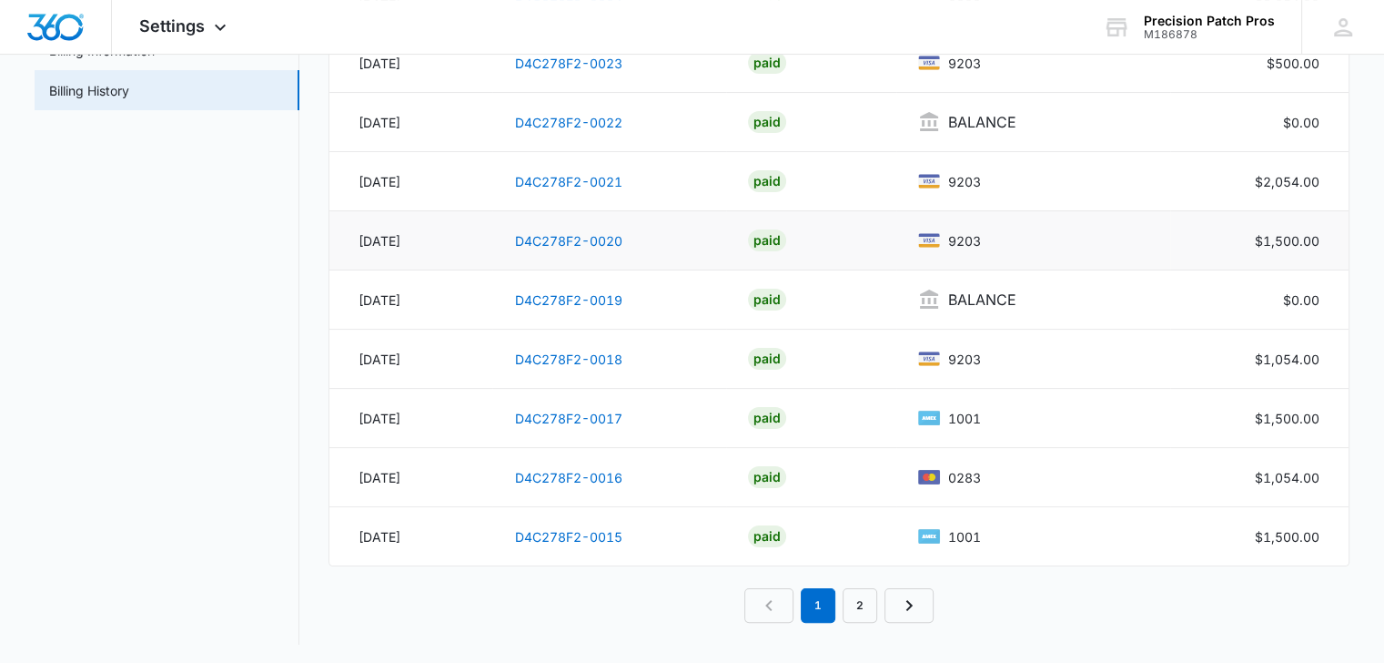
scroll to position [246, 0]
click at [857, 602] on link "2" at bounding box center [860, 604] width 35 height 35
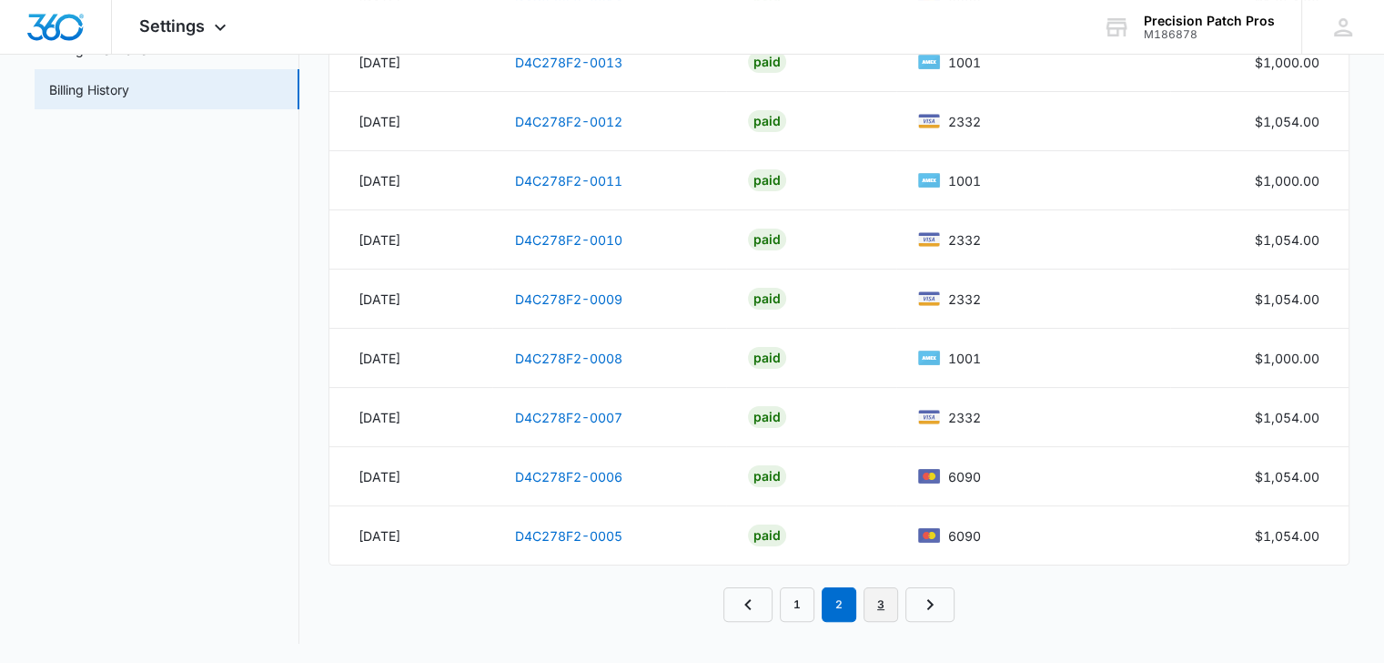
click at [874, 591] on link "3" at bounding box center [881, 604] width 35 height 35
